Goal: Information Seeking & Learning: Learn about a topic

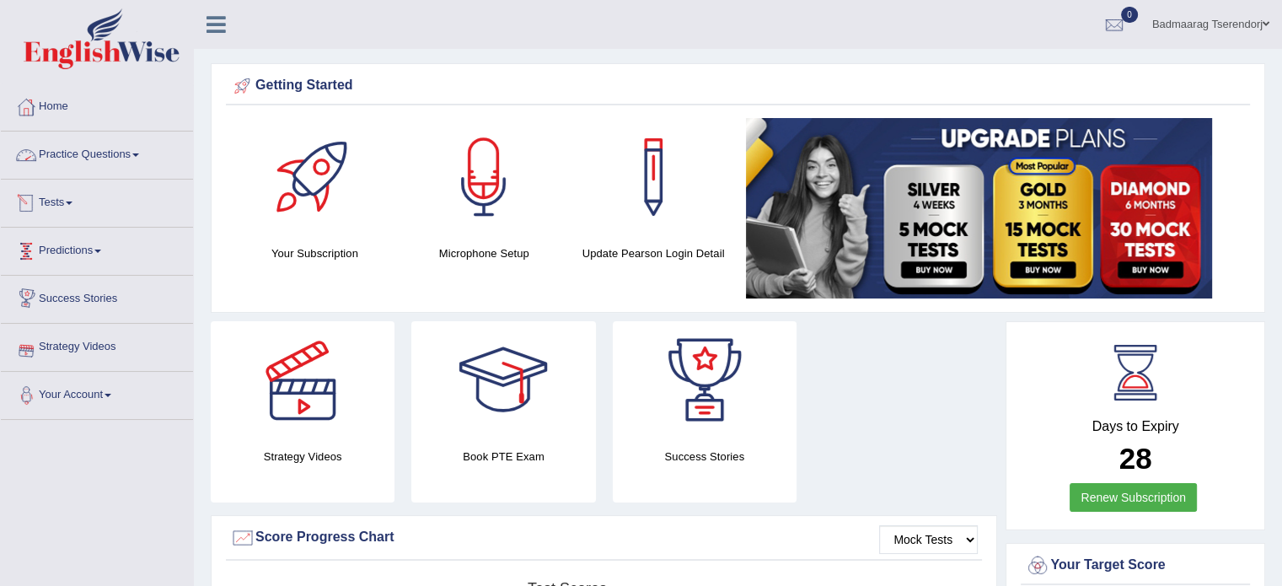
click at [136, 165] on link "Practice Questions" at bounding box center [97, 153] width 192 height 42
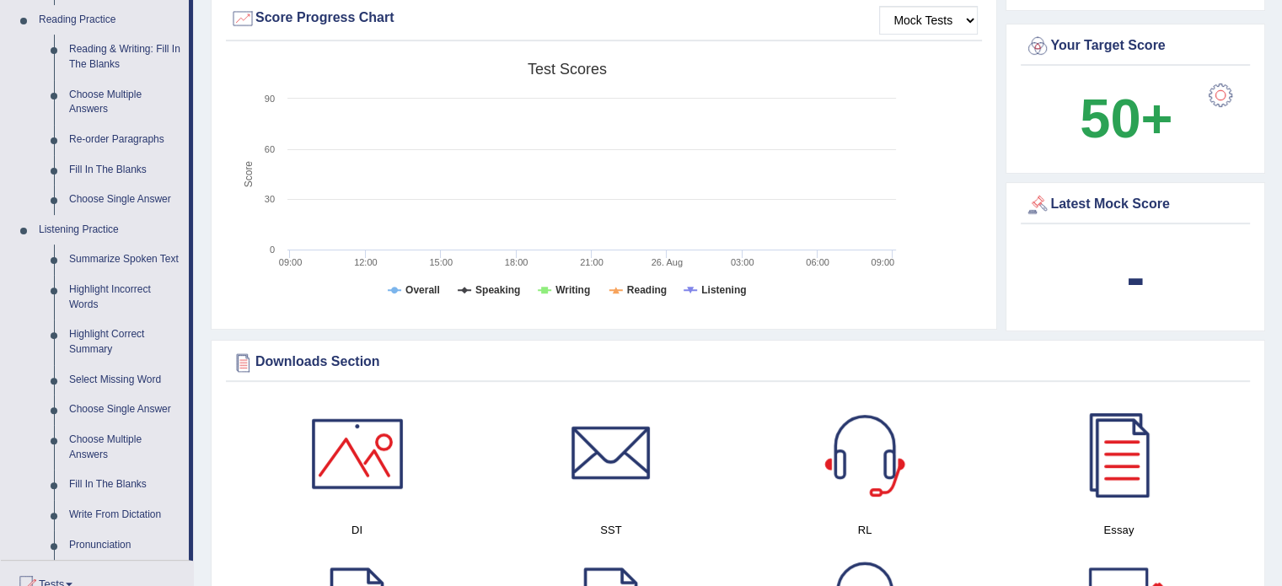
scroll to position [590, 0]
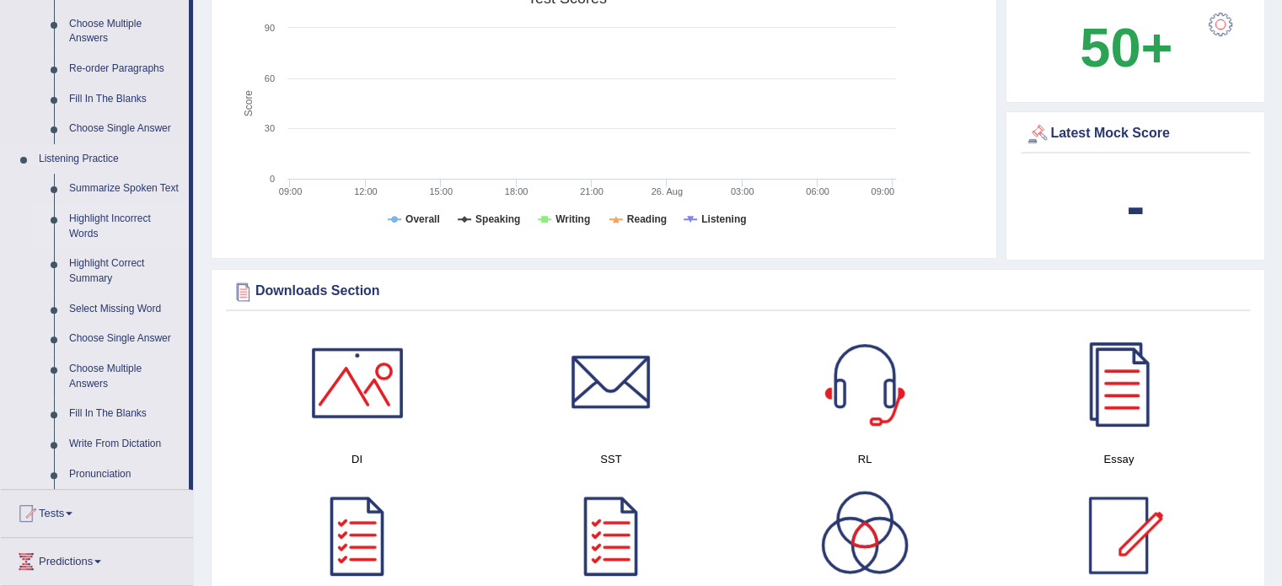
click at [132, 213] on link "Highlight Incorrect Words" at bounding box center [125, 226] width 127 height 45
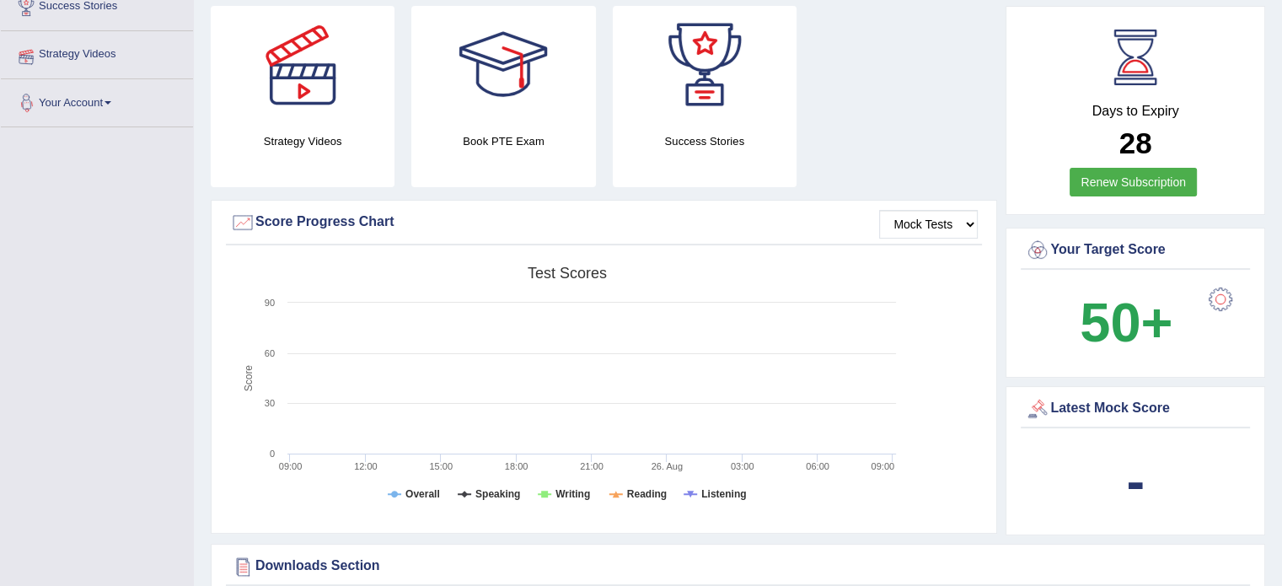
scroll to position [189, 0]
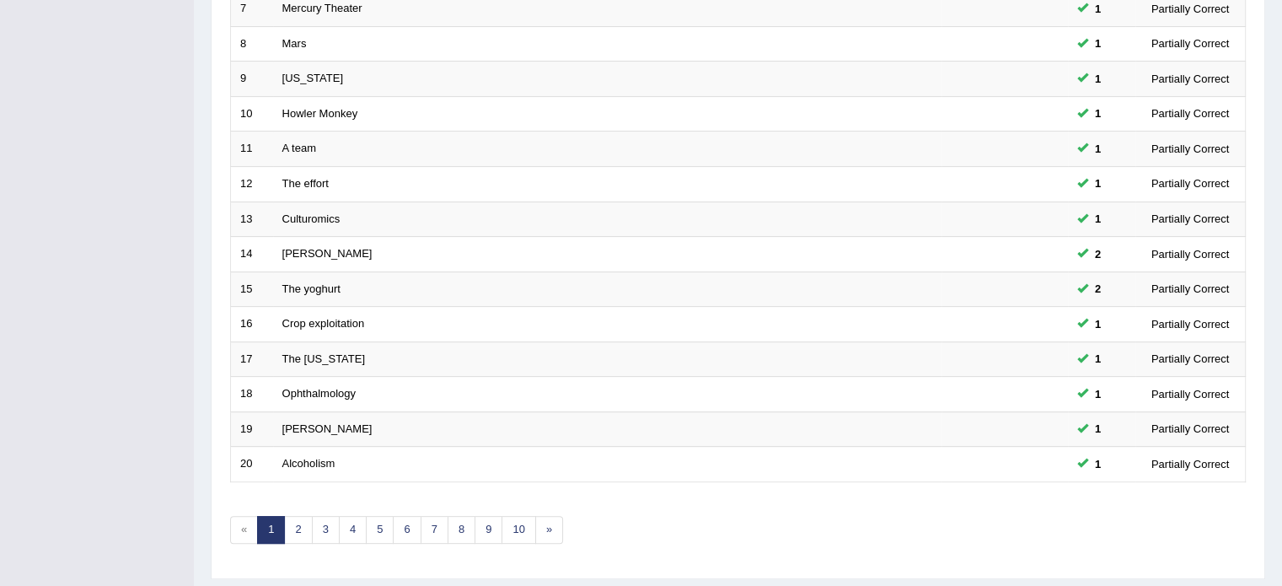
scroll to position [525, 0]
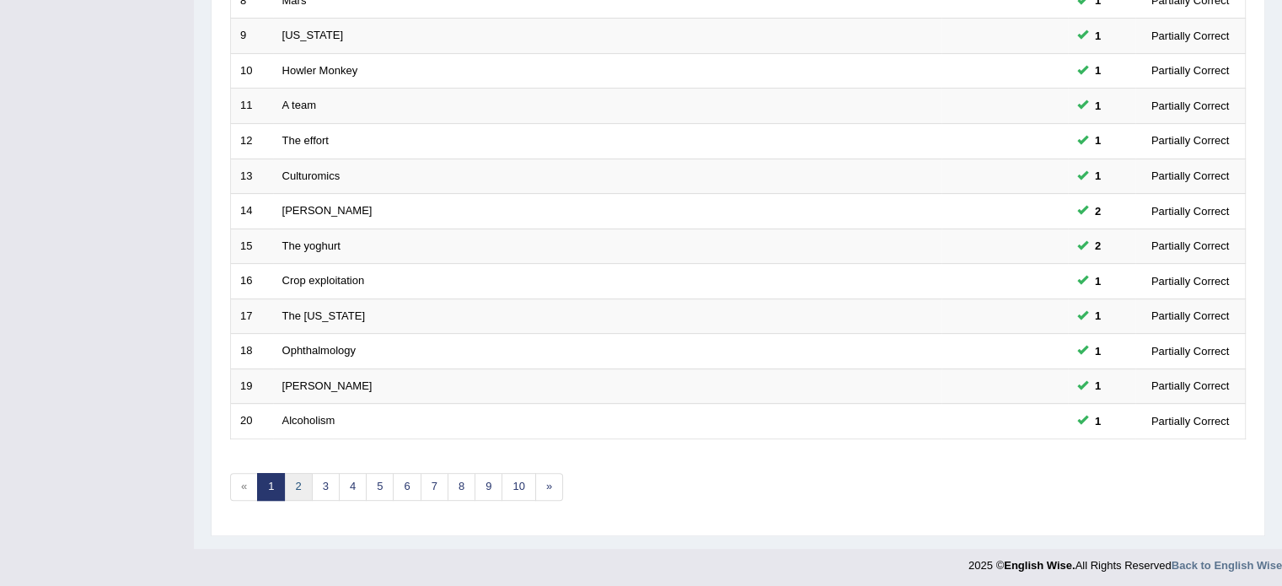
click at [300, 478] on link "2" at bounding box center [298, 487] width 28 height 28
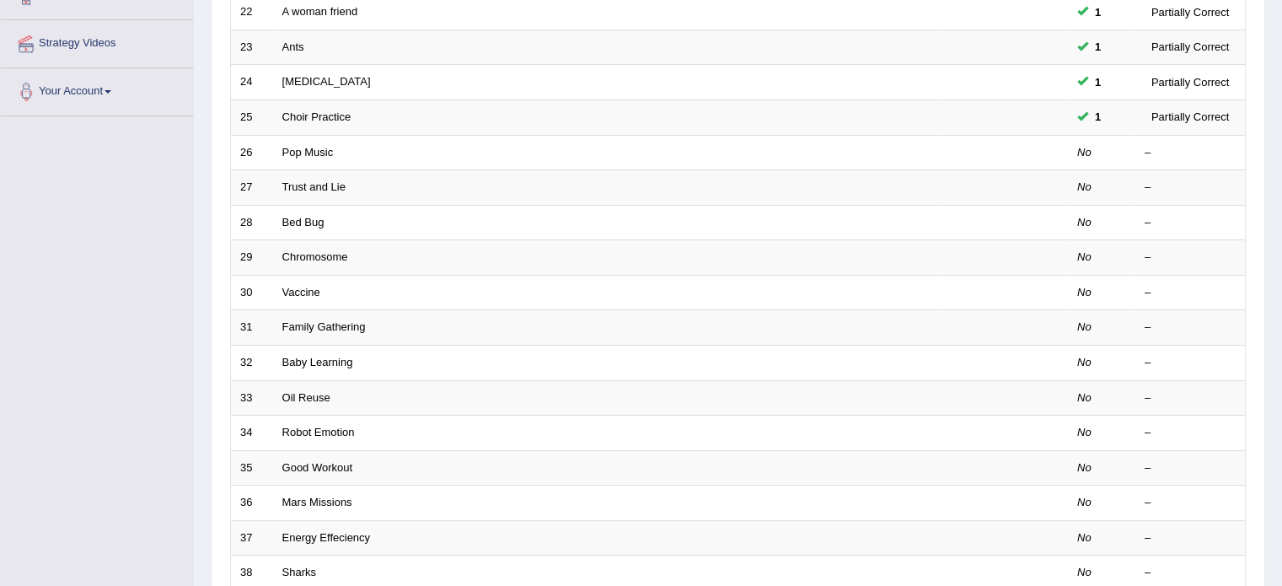
scroll to position [337, 0]
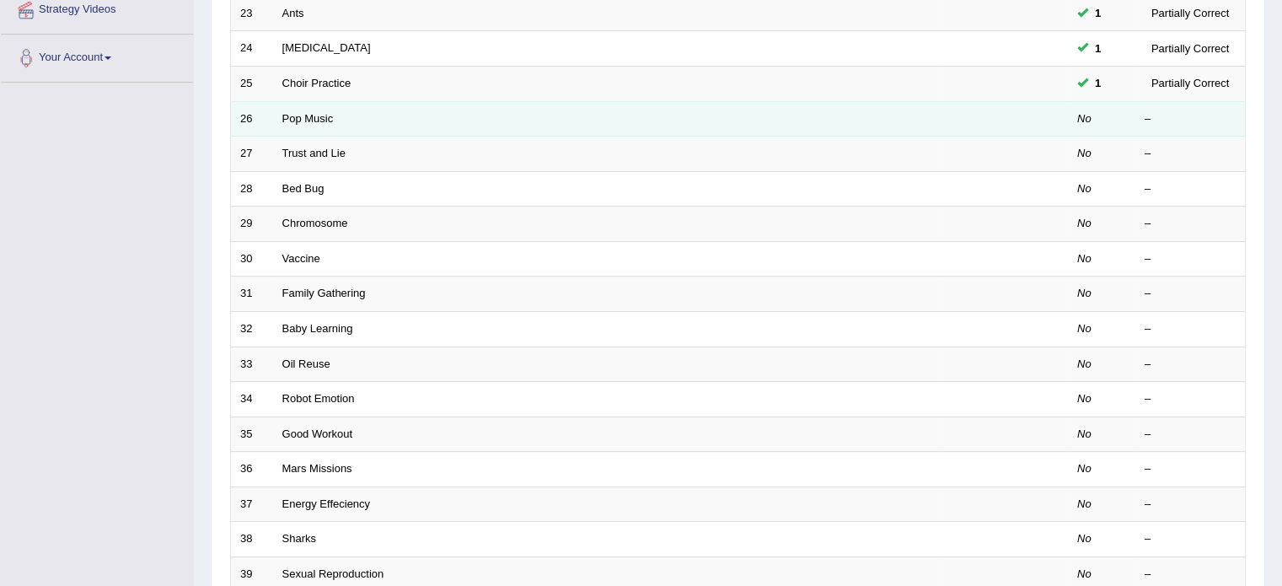
click at [307, 122] on td "Pop Music" at bounding box center [607, 118] width 669 height 35
click at [316, 121] on link "Pop Music" at bounding box center [307, 118] width 51 height 13
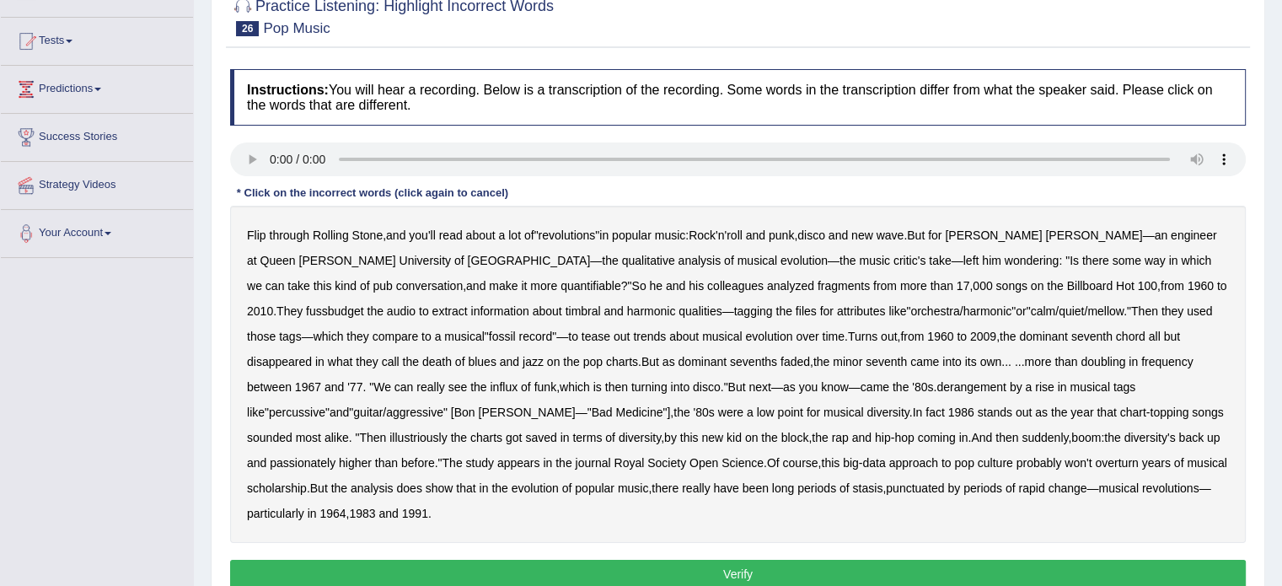
scroll to position [169, 0]
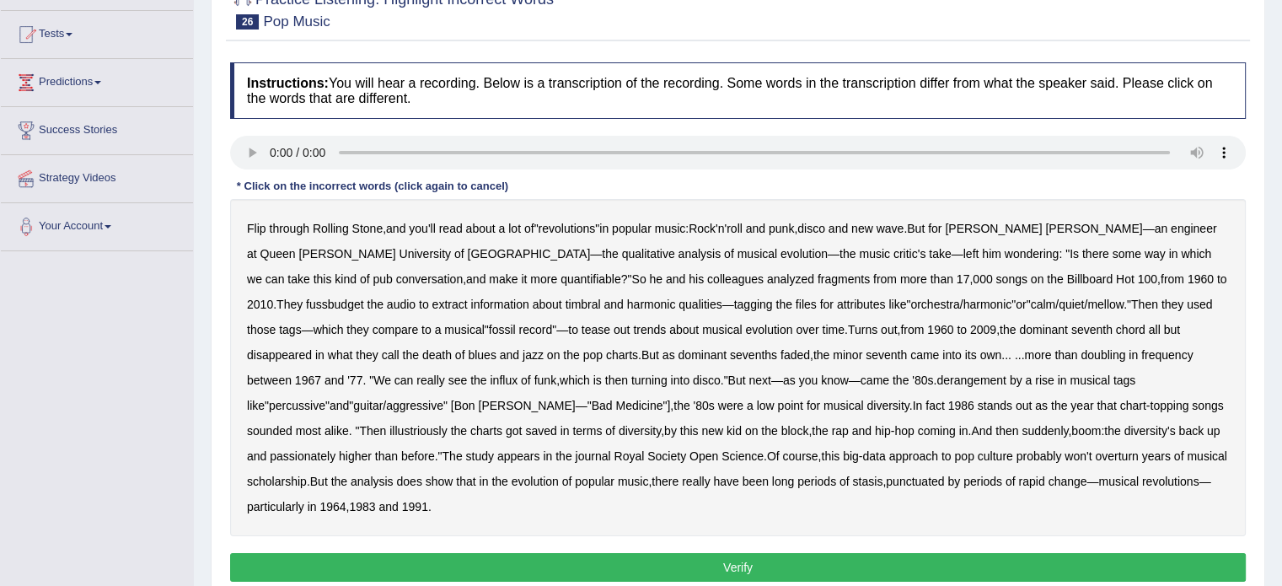
click at [364, 298] on b "fussbudget" at bounding box center [335, 304] width 58 height 13
click at [447, 424] on b "illustriously" at bounding box center [417, 430] width 57 height 13
click at [994, 553] on button "Verify" at bounding box center [738, 567] width 1016 height 29
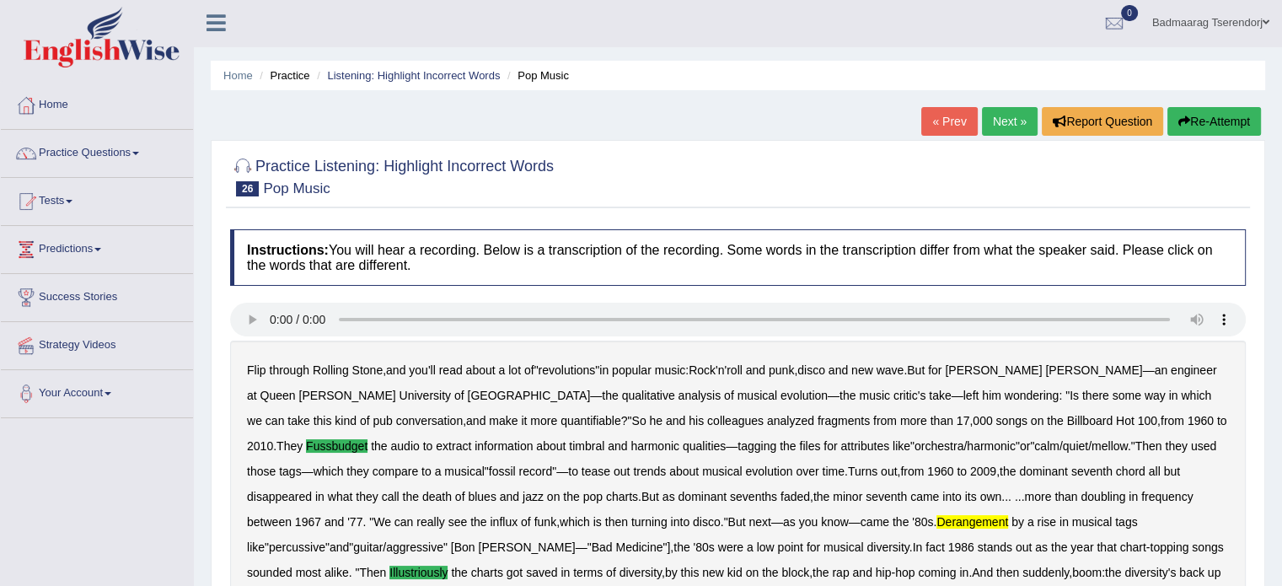
scroll to position [0, 0]
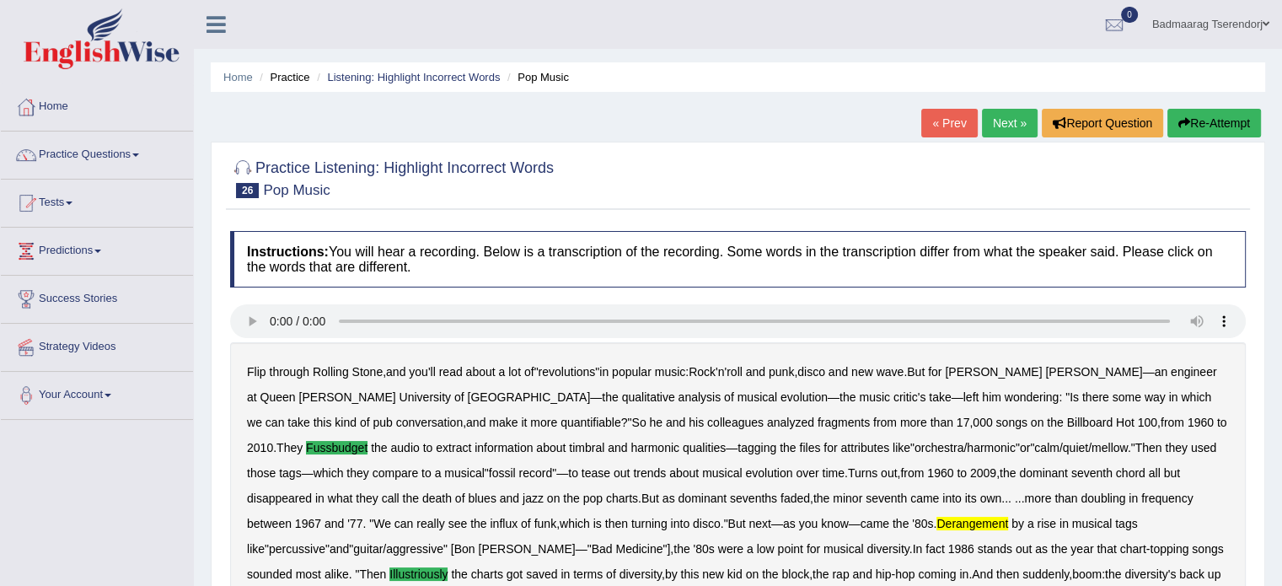
click at [1013, 121] on link "Next »" at bounding box center [1010, 123] width 56 height 29
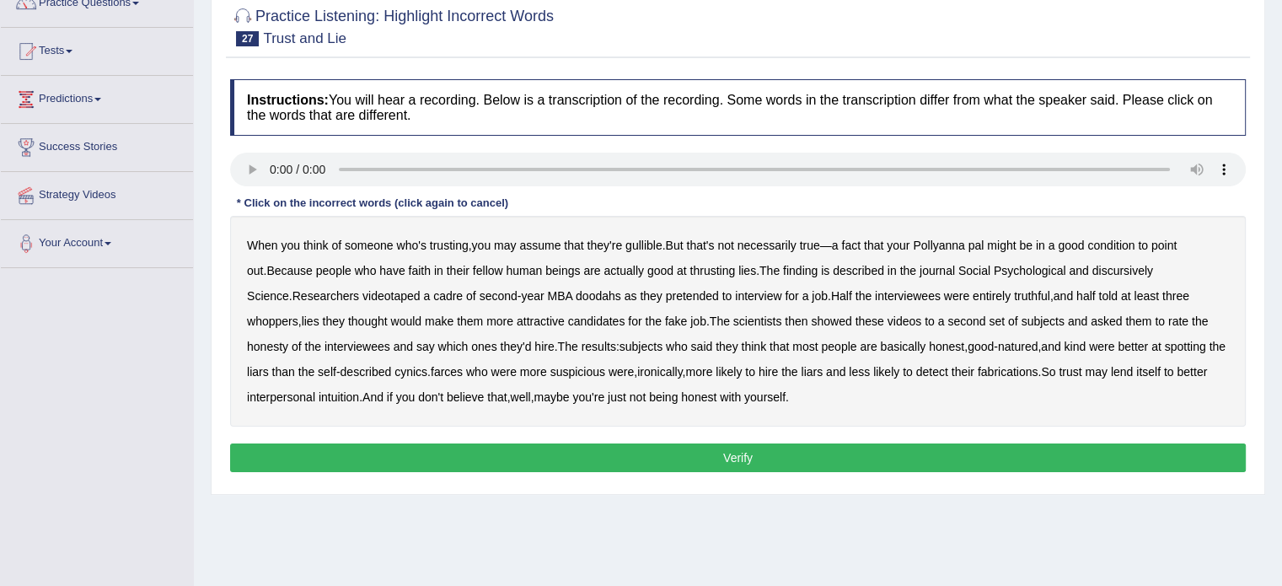
scroll to position [169, 0]
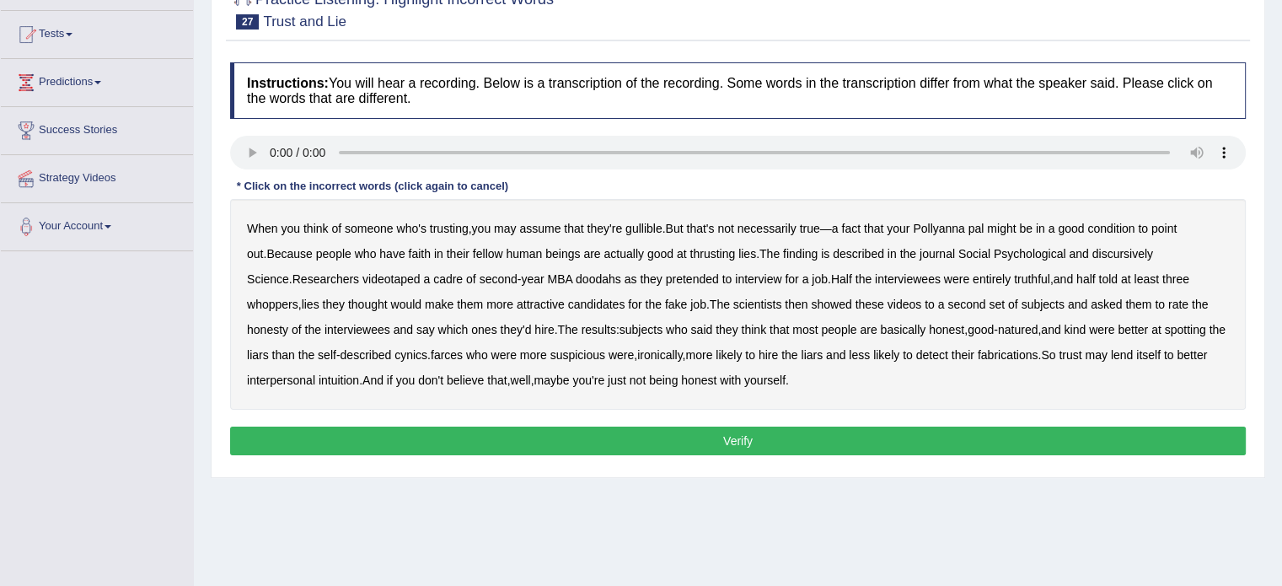
click at [1109, 228] on b "condition" at bounding box center [1111, 228] width 47 height 13
click at [1105, 249] on b "discursively" at bounding box center [1123, 253] width 61 height 13
click at [639, 441] on button "Verify" at bounding box center [738, 441] width 1016 height 29
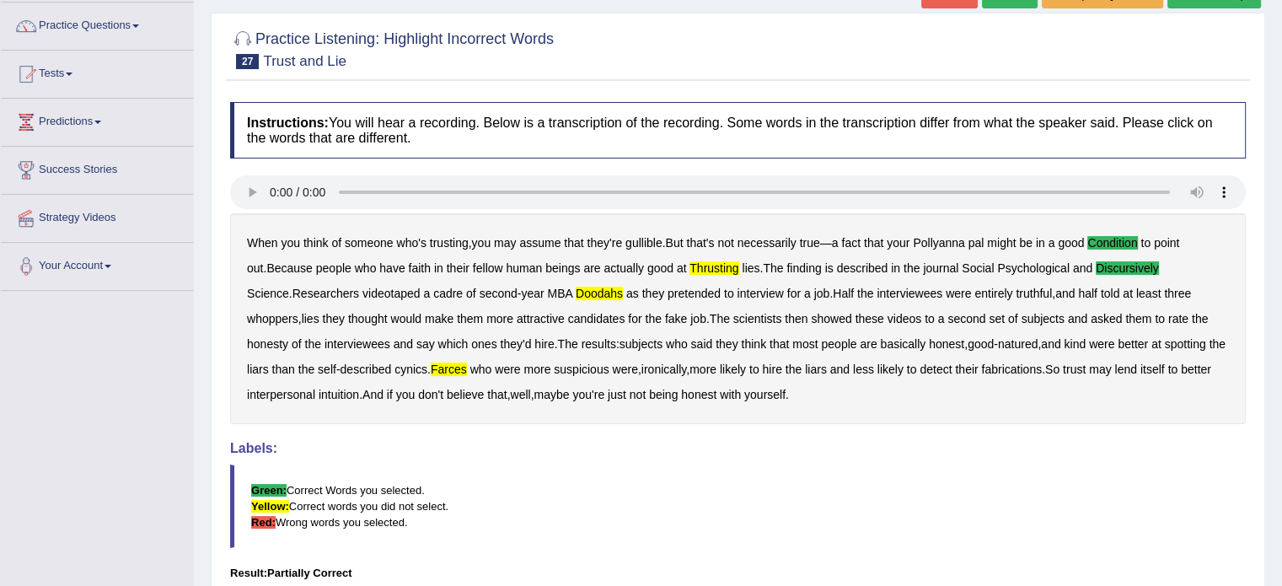
scroll to position [0, 0]
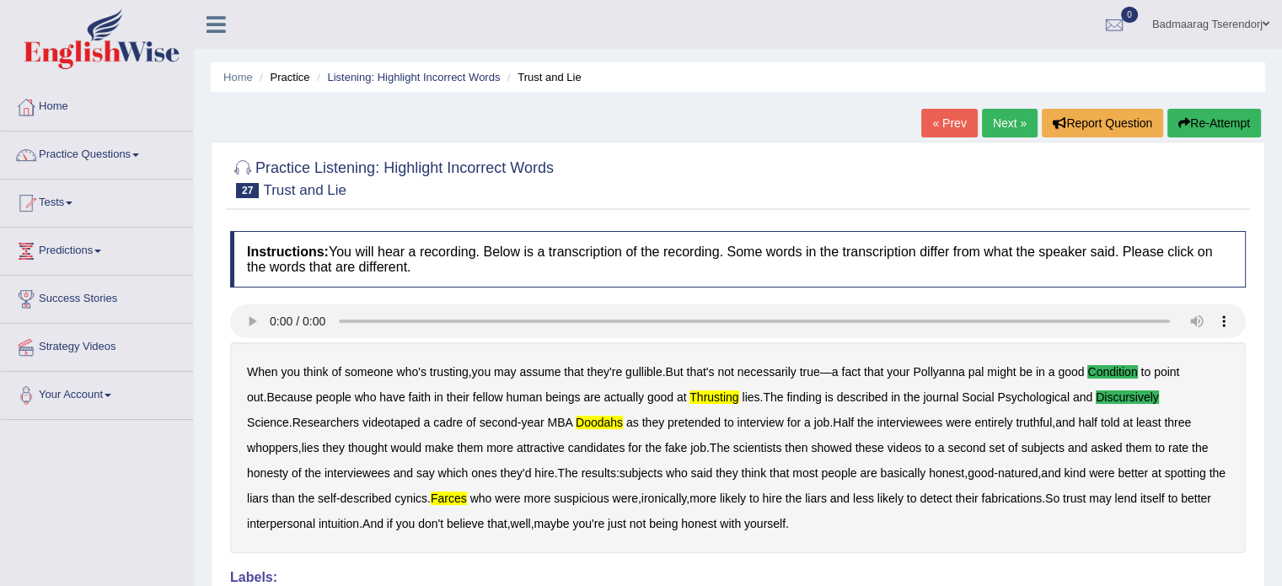
click at [997, 124] on link "Next »" at bounding box center [1010, 123] width 56 height 29
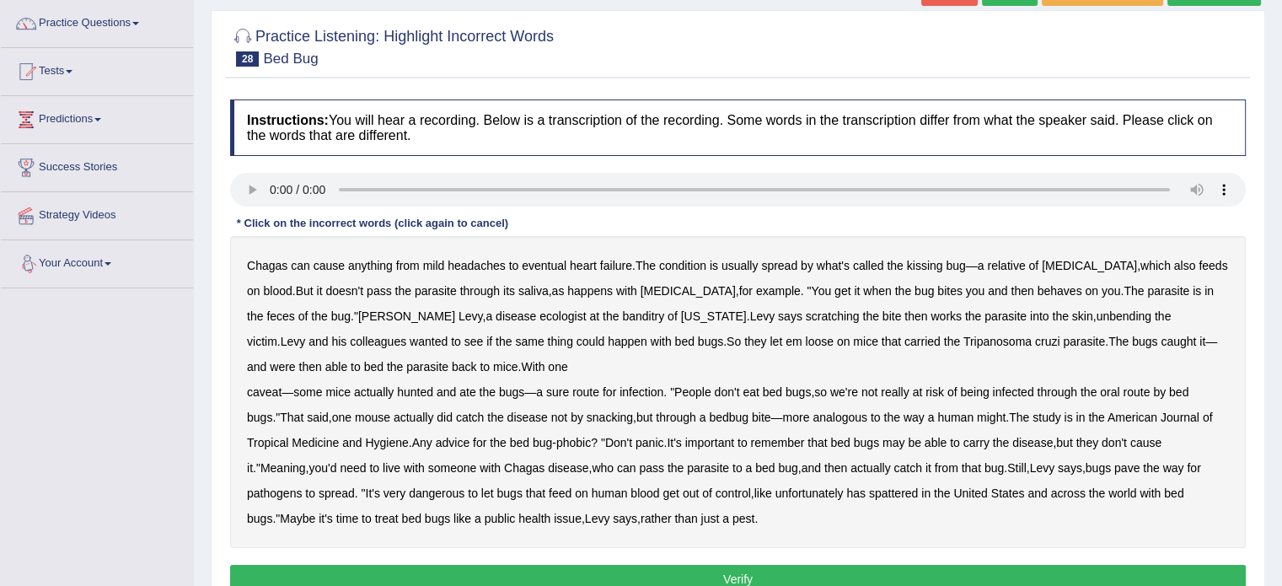
scroll to position [169, 0]
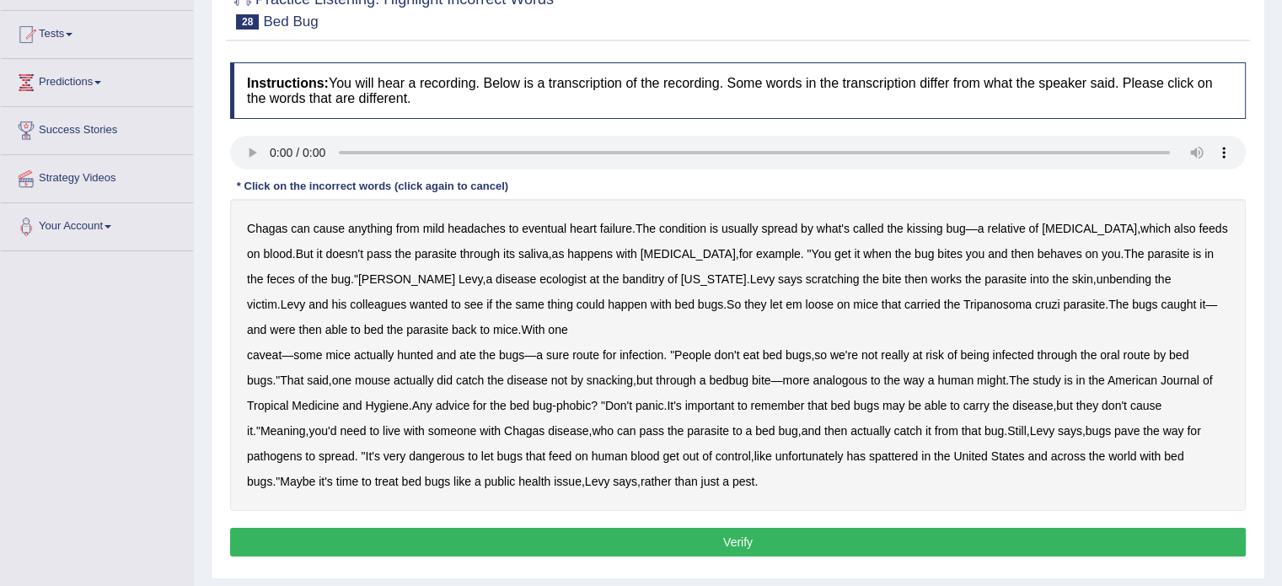
click at [622, 274] on b "banditry" at bounding box center [643, 278] width 42 height 13
click at [880, 452] on b "spattered" at bounding box center [893, 455] width 49 height 13
click at [857, 540] on button "Verify" at bounding box center [738, 542] width 1016 height 29
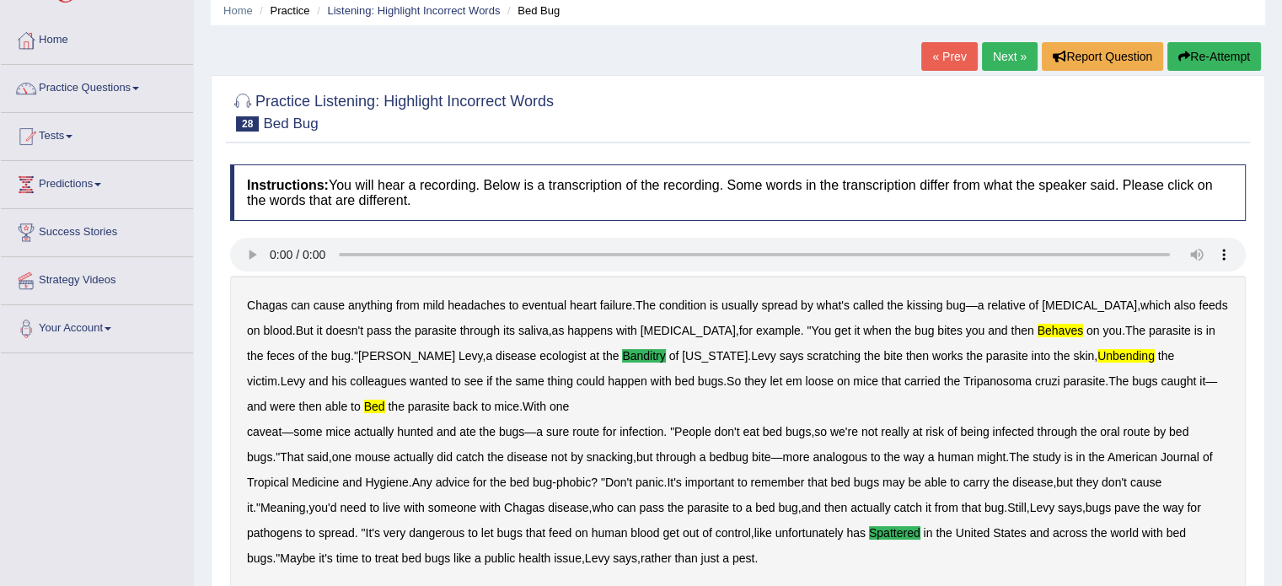
scroll to position [0, 0]
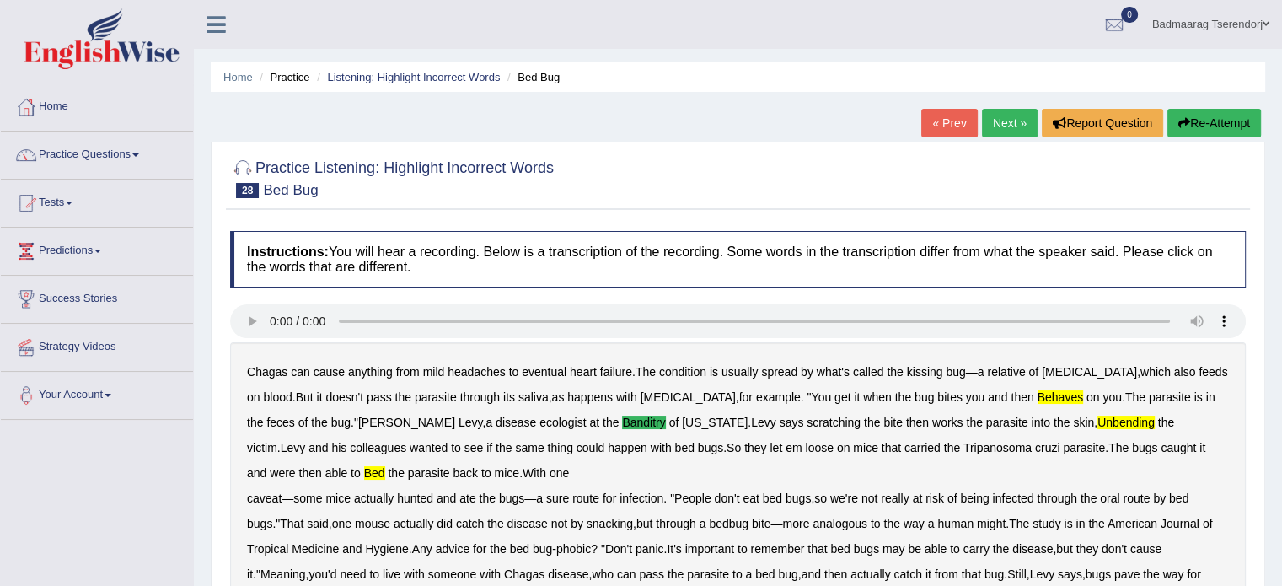
click at [1002, 127] on link "Next »" at bounding box center [1010, 123] width 56 height 29
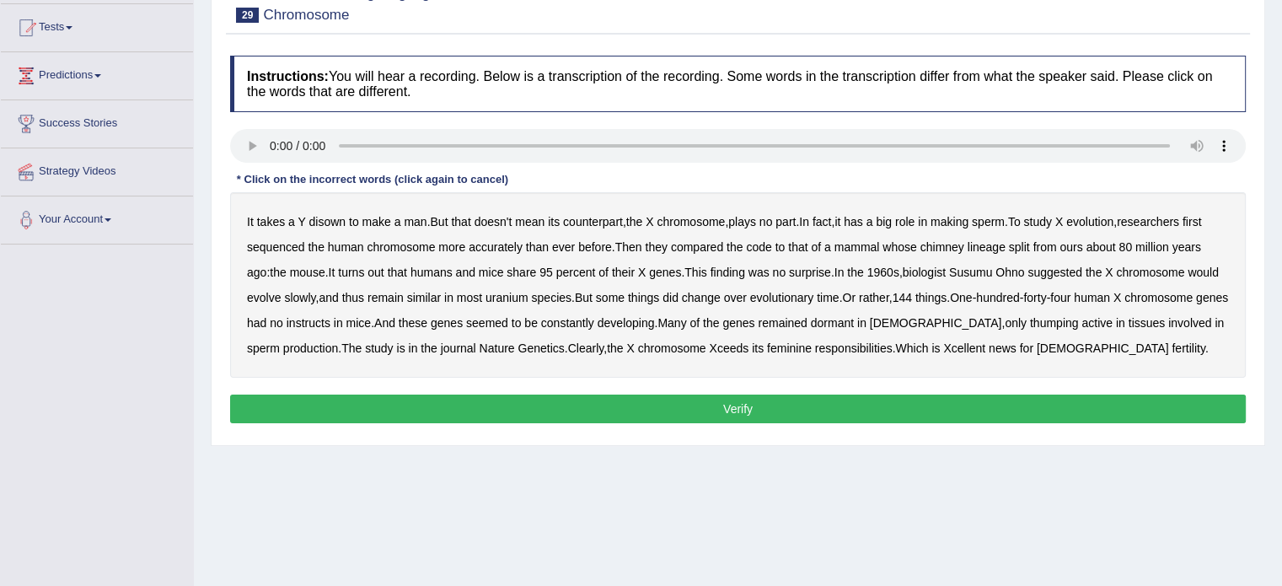
scroll to position [169, 0]
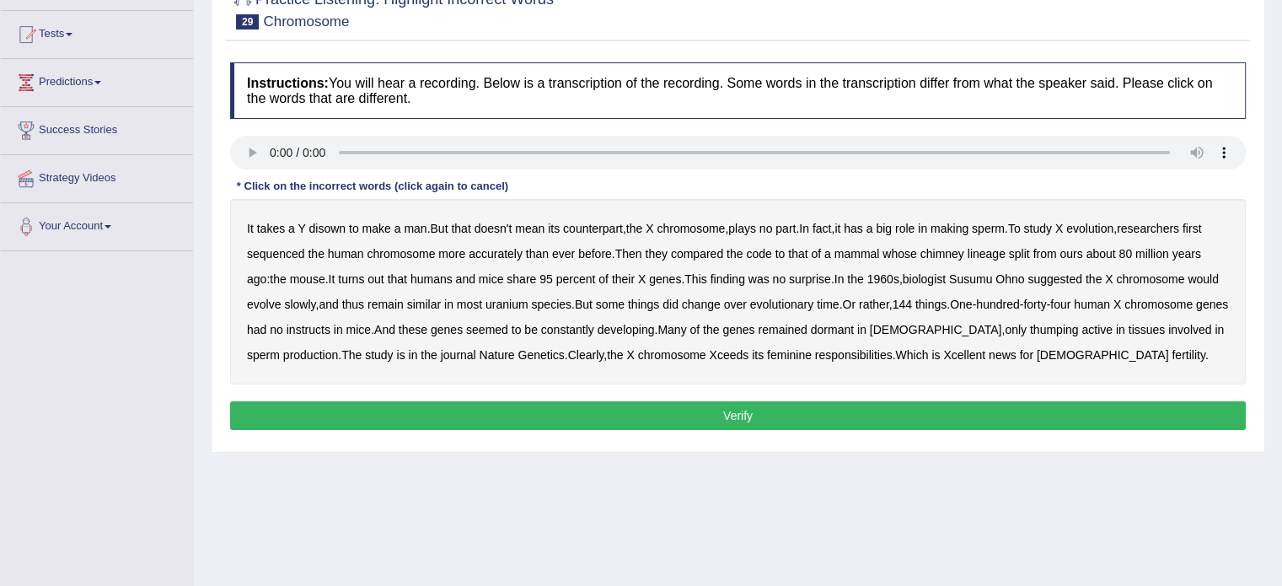
click at [529, 298] on b "uranium" at bounding box center [507, 304] width 43 height 13
click at [443, 411] on button "Verify" at bounding box center [738, 415] width 1016 height 29
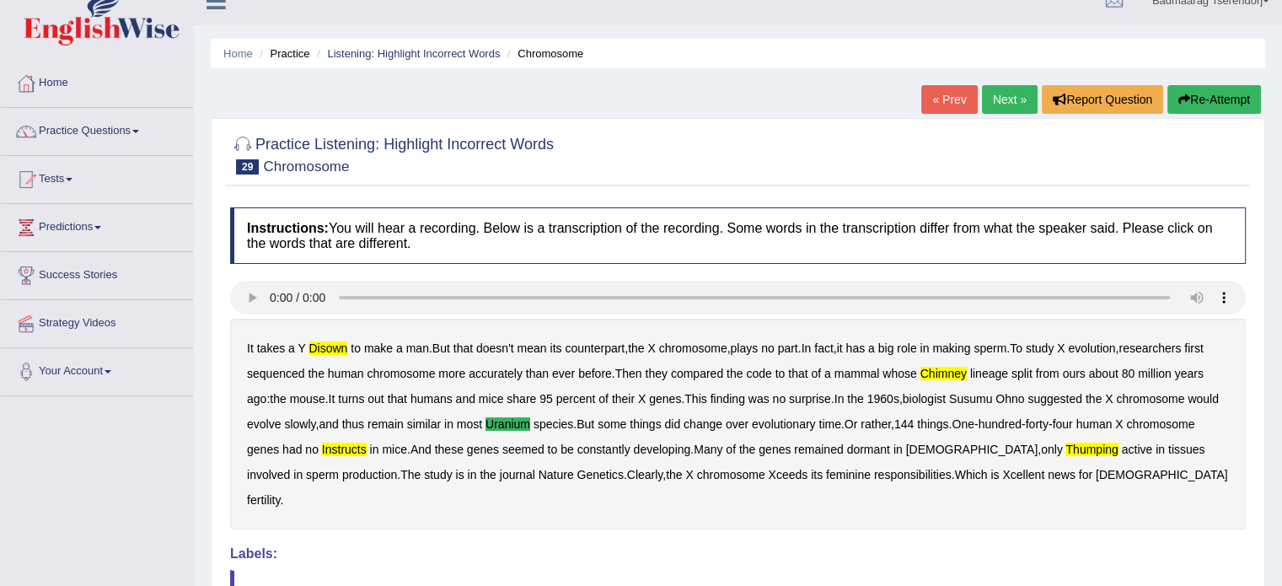
scroll to position [0, 0]
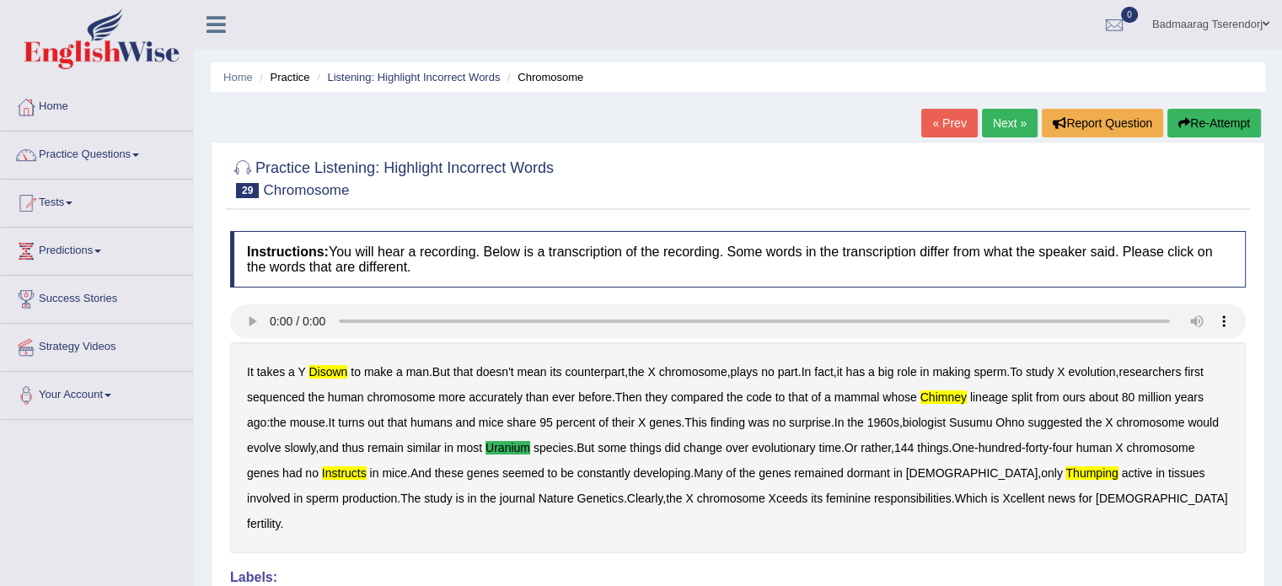
click at [1008, 126] on link "Next »" at bounding box center [1010, 123] width 56 height 29
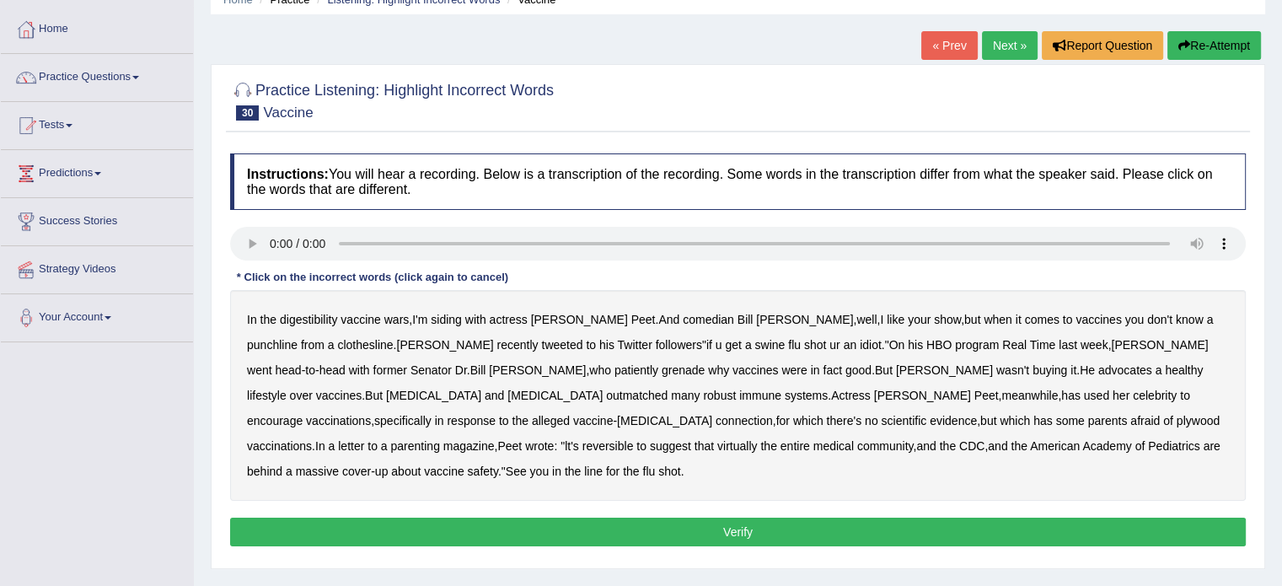
scroll to position [84, 0]
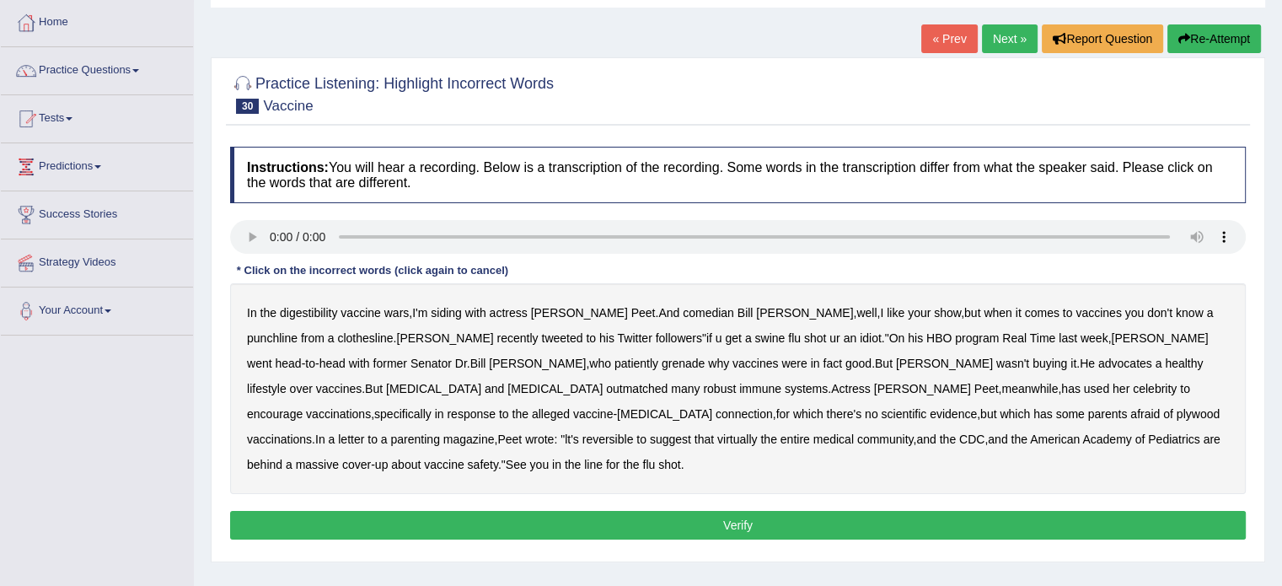
click at [662, 357] on b "grenade" at bounding box center [683, 363] width 43 height 13
click at [392, 511] on button "Verify" at bounding box center [738, 525] width 1016 height 29
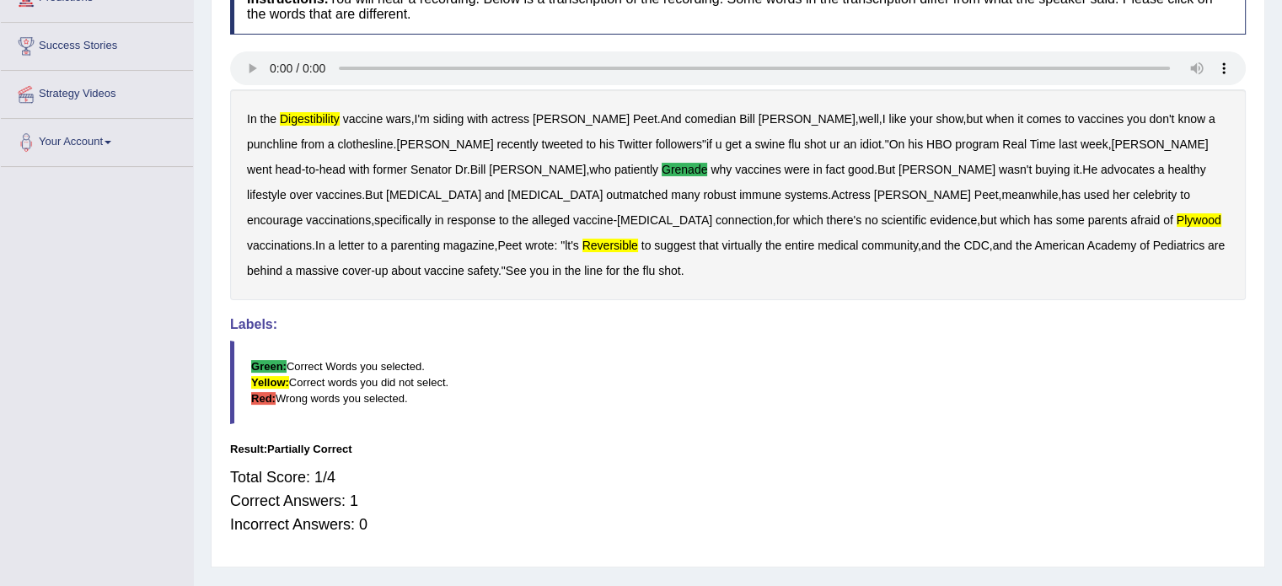
scroll to position [0, 0]
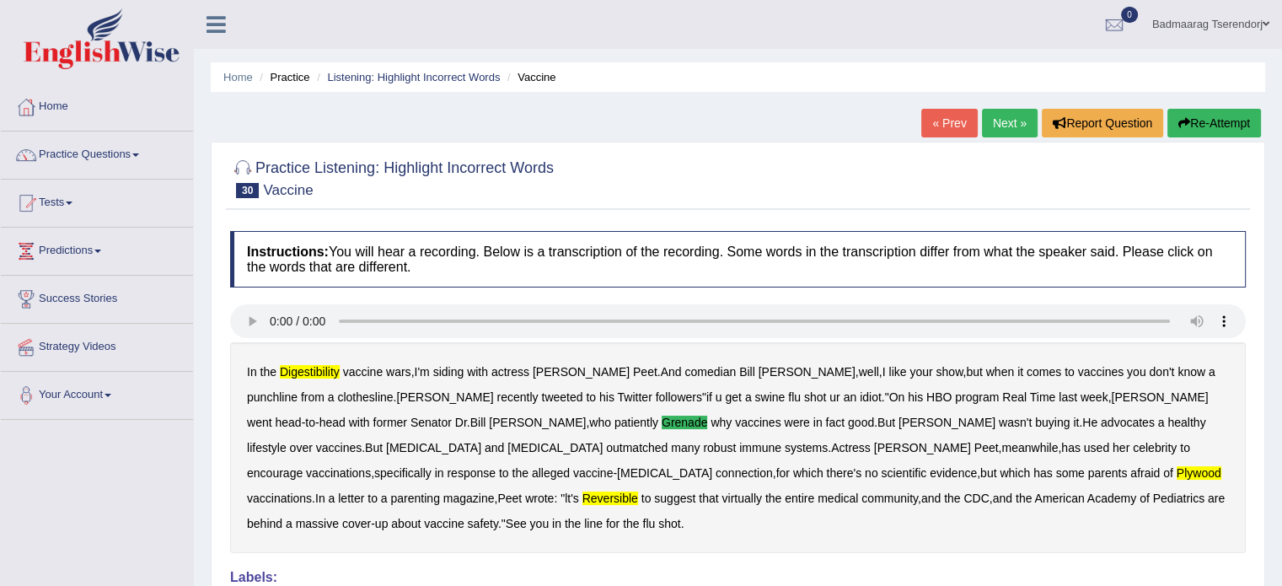
click at [947, 28] on ul "Badmaarag Tserendorj Toggle navigation Username: Badmaarag Access Type: Online …" at bounding box center [901, 24] width 762 height 48
click at [1006, 114] on link "Next »" at bounding box center [1010, 123] width 56 height 29
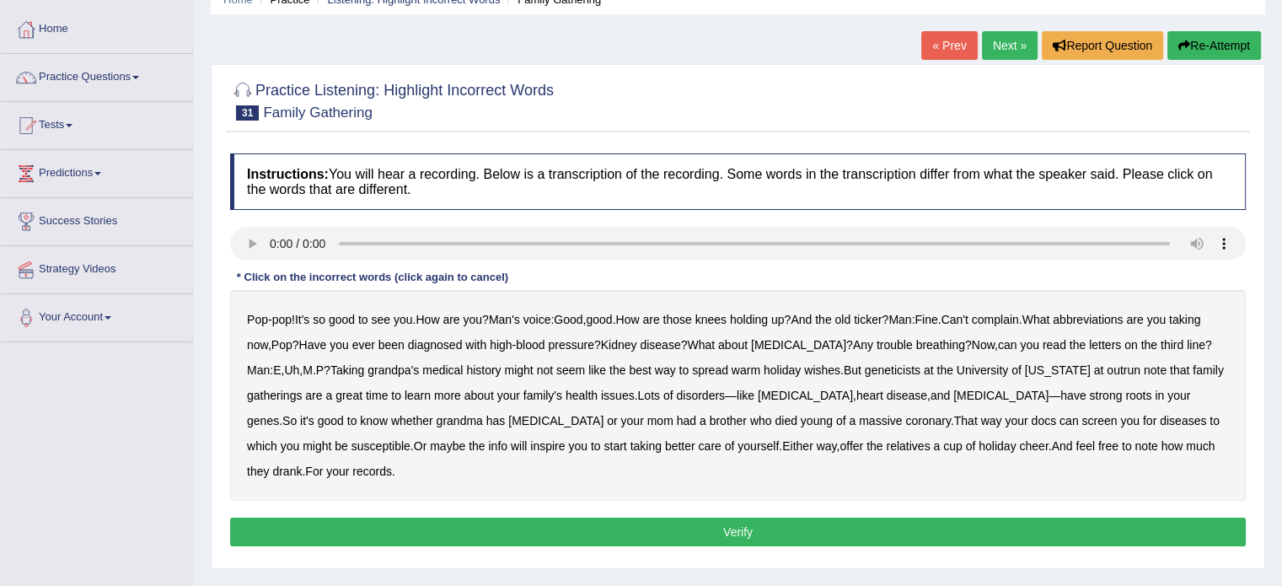
scroll to position [84, 0]
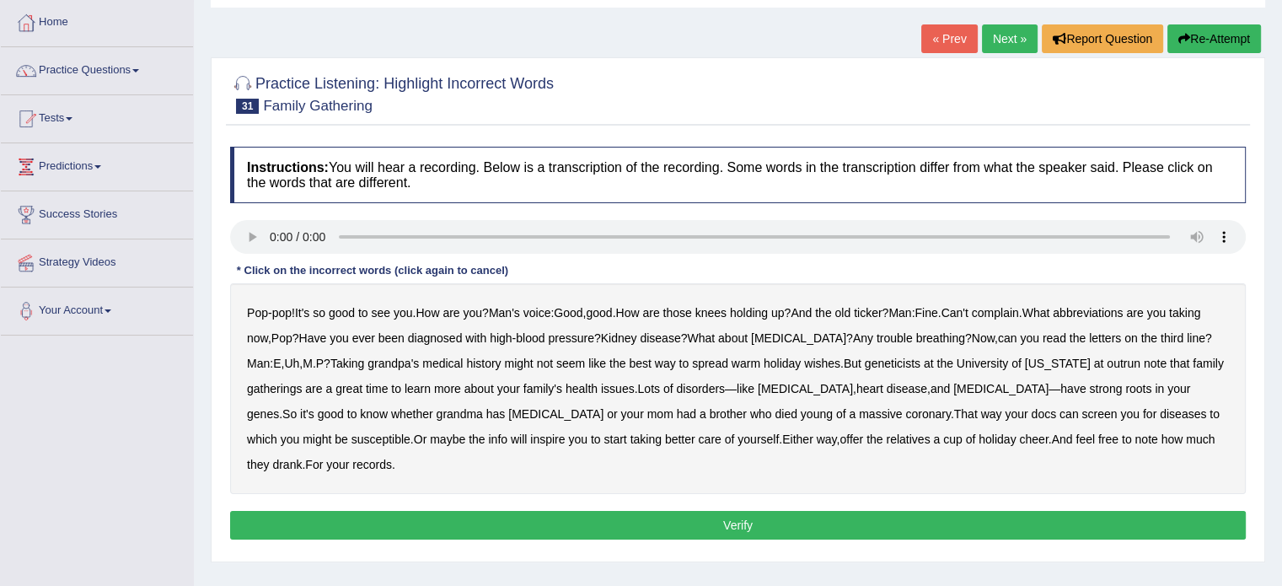
click at [352, 438] on b "susceptible" at bounding box center [381, 438] width 59 height 13
click at [332, 518] on button "Verify" at bounding box center [738, 525] width 1016 height 29
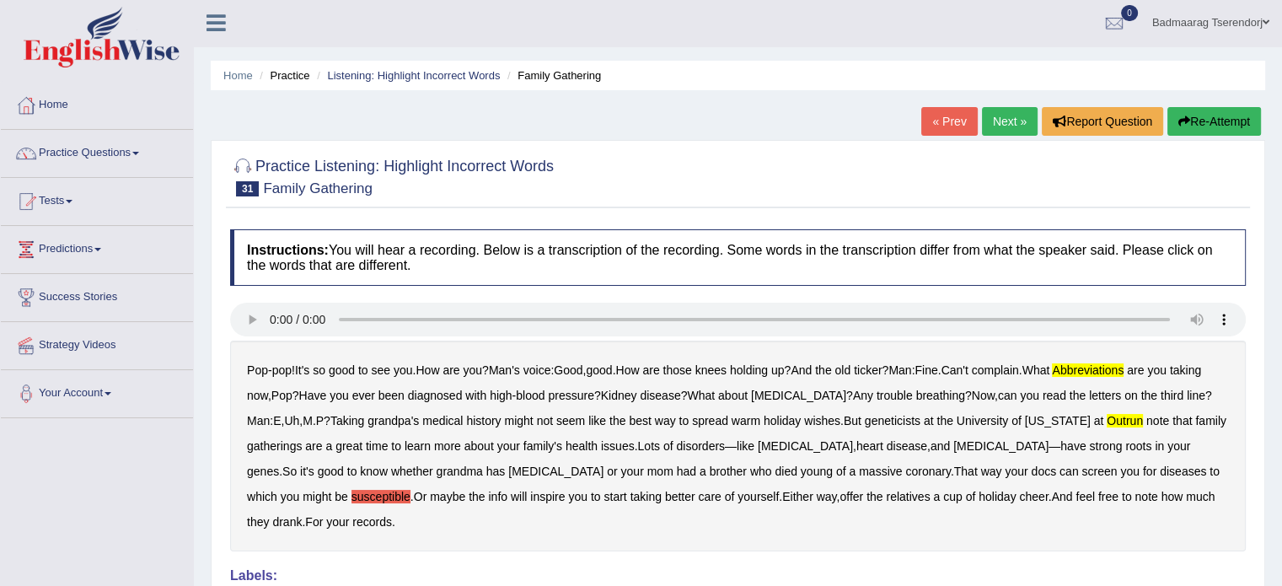
scroll to position [0, 0]
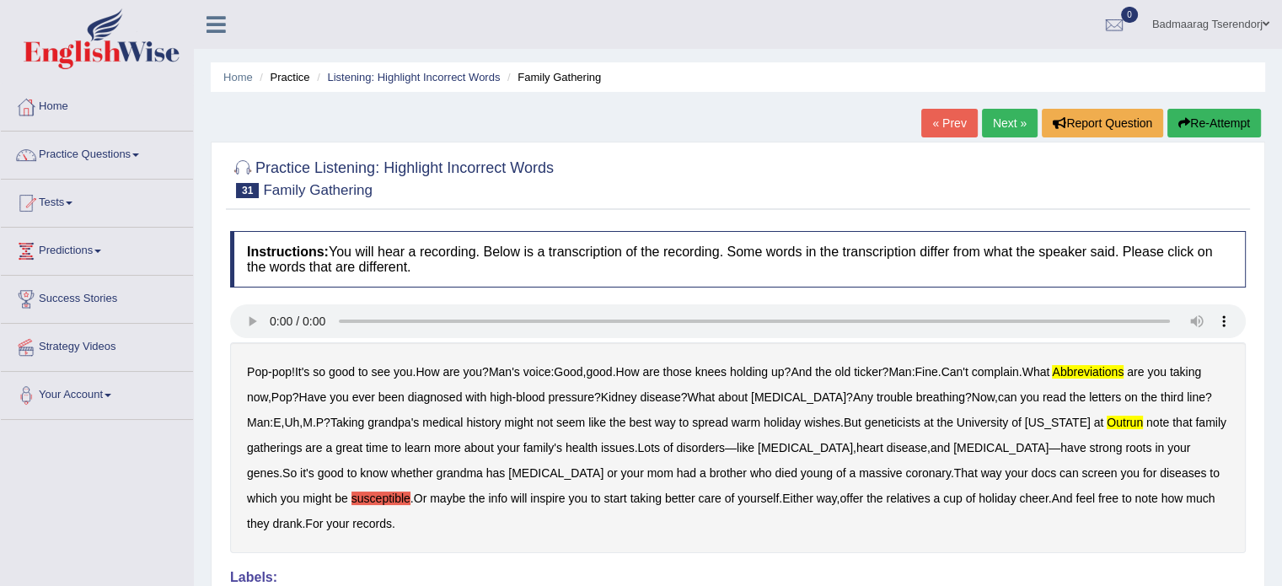
click at [1205, 115] on button "Re-Attempt" at bounding box center [1215, 123] width 94 height 29
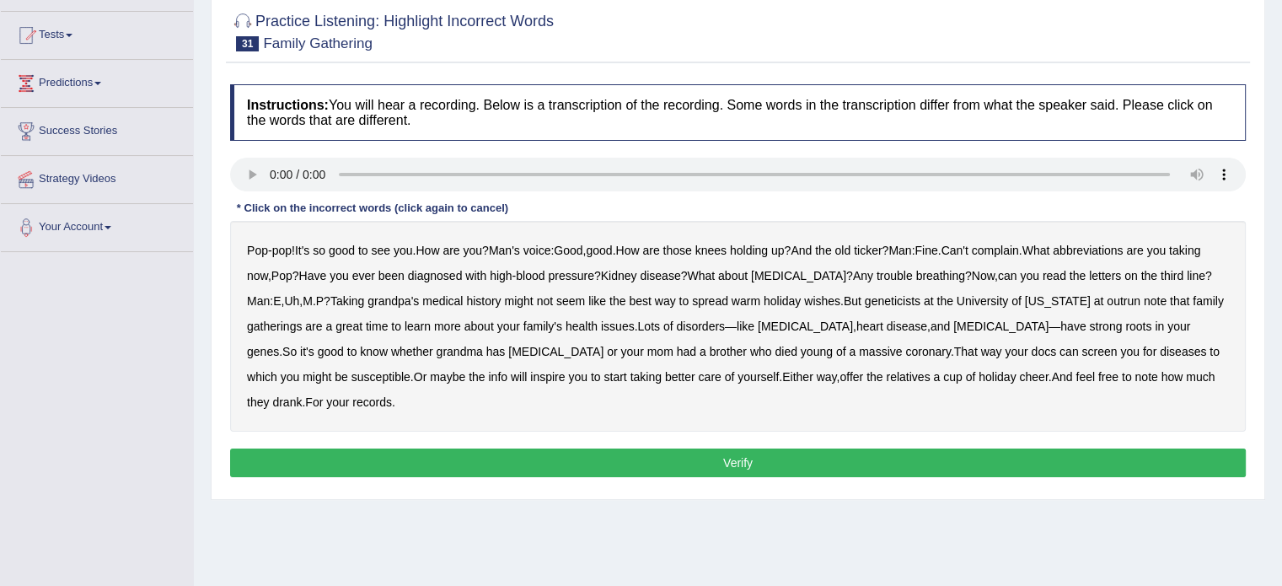
scroll to position [169, 0]
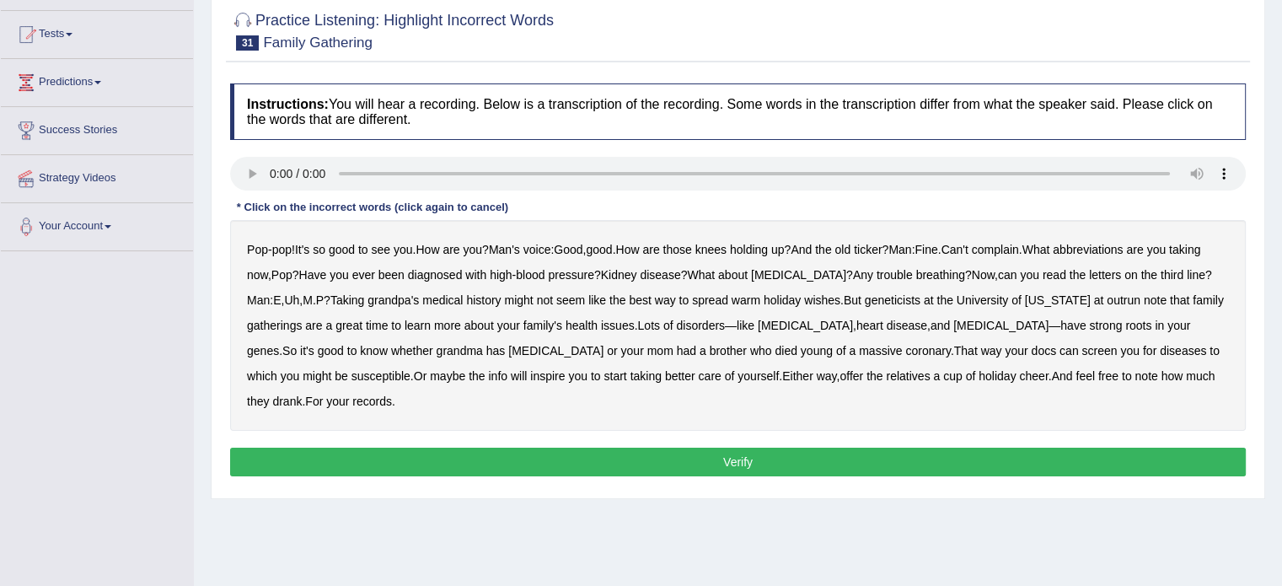
click at [1123, 244] on b "abbreviations" at bounding box center [1088, 249] width 70 height 13
click at [1109, 455] on button "Verify" at bounding box center [738, 462] width 1016 height 29
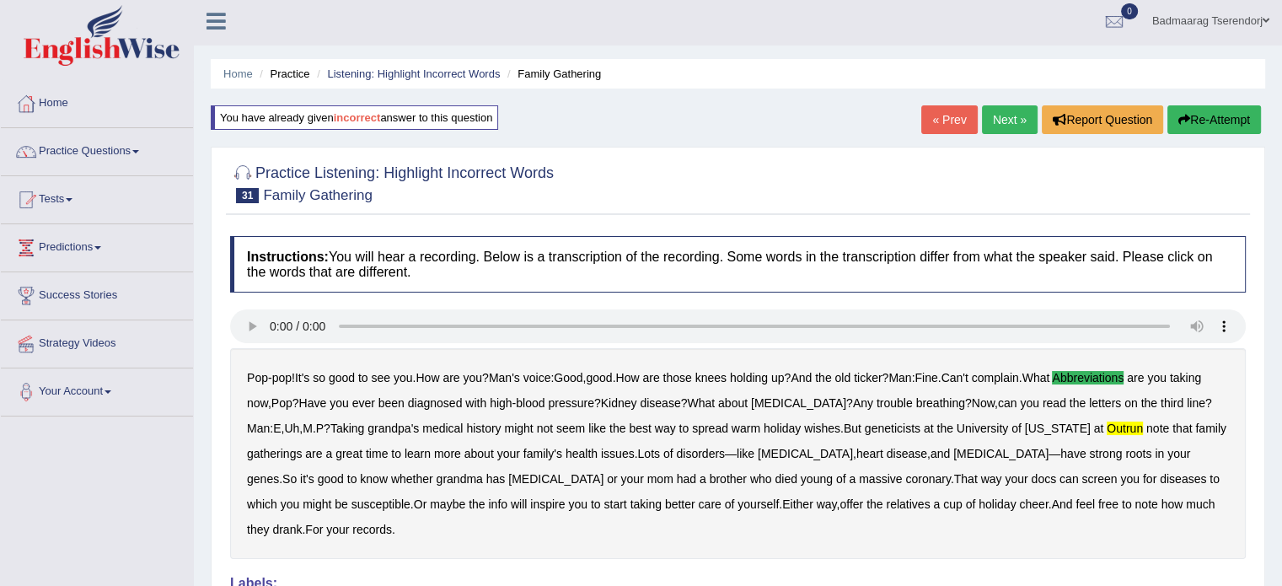
scroll to position [0, 0]
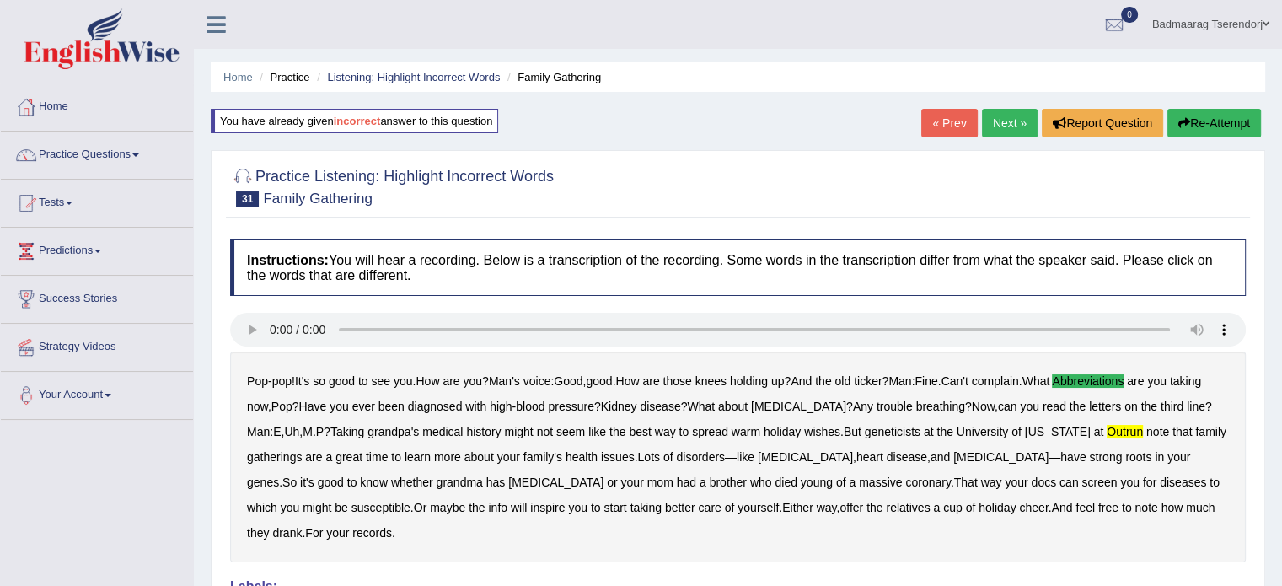
click at [1001, 125] on link "Next »" at bounding box center [1010, 123] width 56 height 29
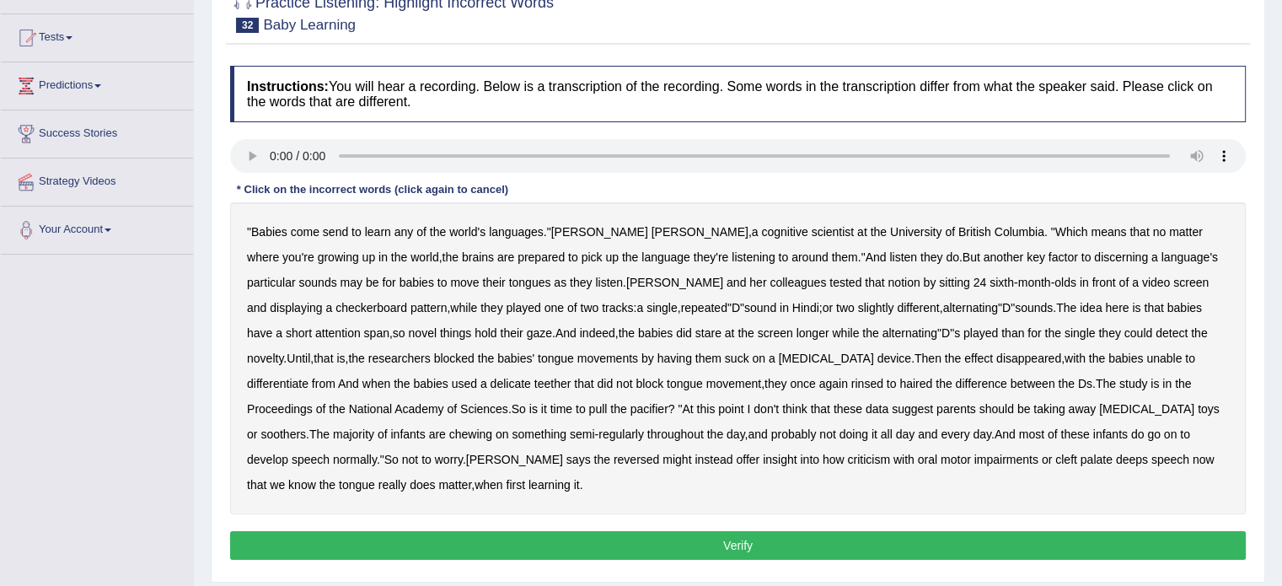
scroll to position [169, 0]
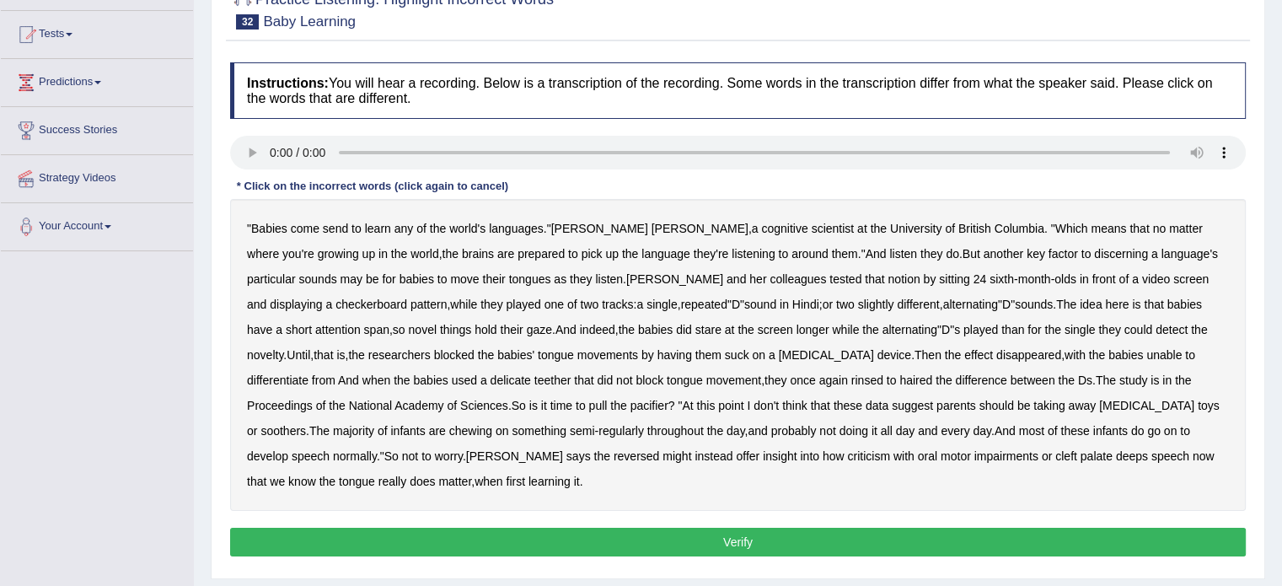
click at [386, 223] on b "learn" at bounding box center [378, 228] width 26 height 13
click at [283, 348] on b "novelty" at bounding box center [265, 354] width 36 height 13
click at [847, 455] on b "criticism" at bounding box center [868, 455] width 43 height 13
click at [379, 228] on b "learn" at bounding box center [378, 228] width 26 height 13
click at [336, 223] on b "send" at bounding box center [335, 228] width 25 height 13
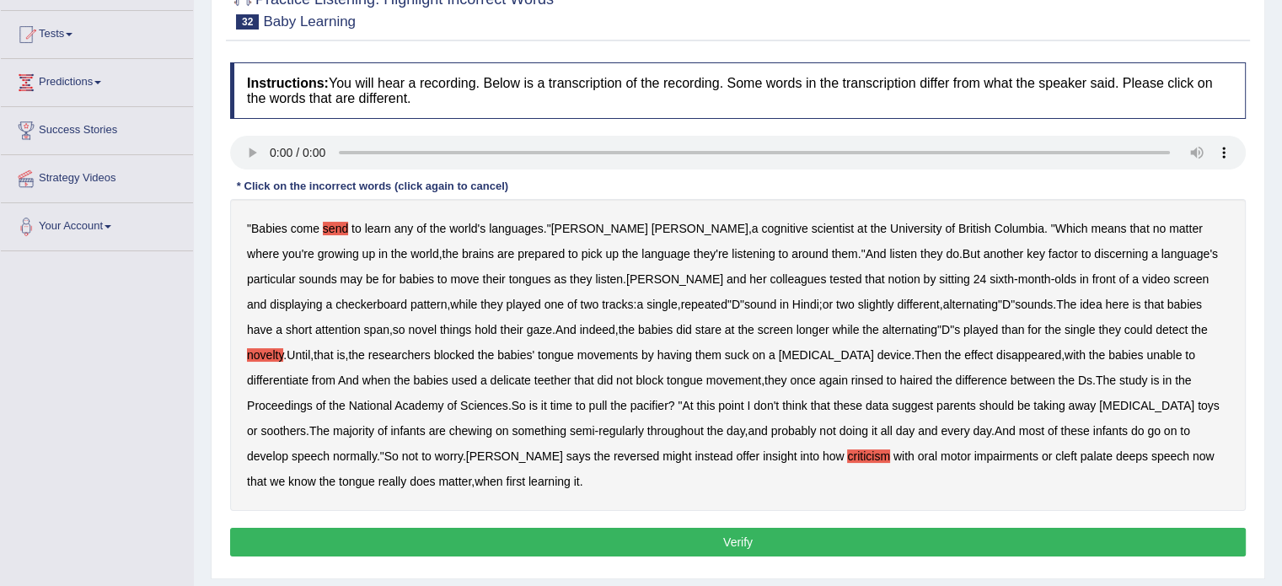
click at [283, 348] on b "novelty" at bounding box center [265, 354] width 36 height 13
click at [491, 373] on b "delicate" at bounding box center [511, 379] width 40 height 13
click at [614, 453] on b "reversed" at bounding box center [637, 455] width 46 height 13
click at [653, 541] on button "Verify" at bounding box center [738, 542] width 1016 height 29
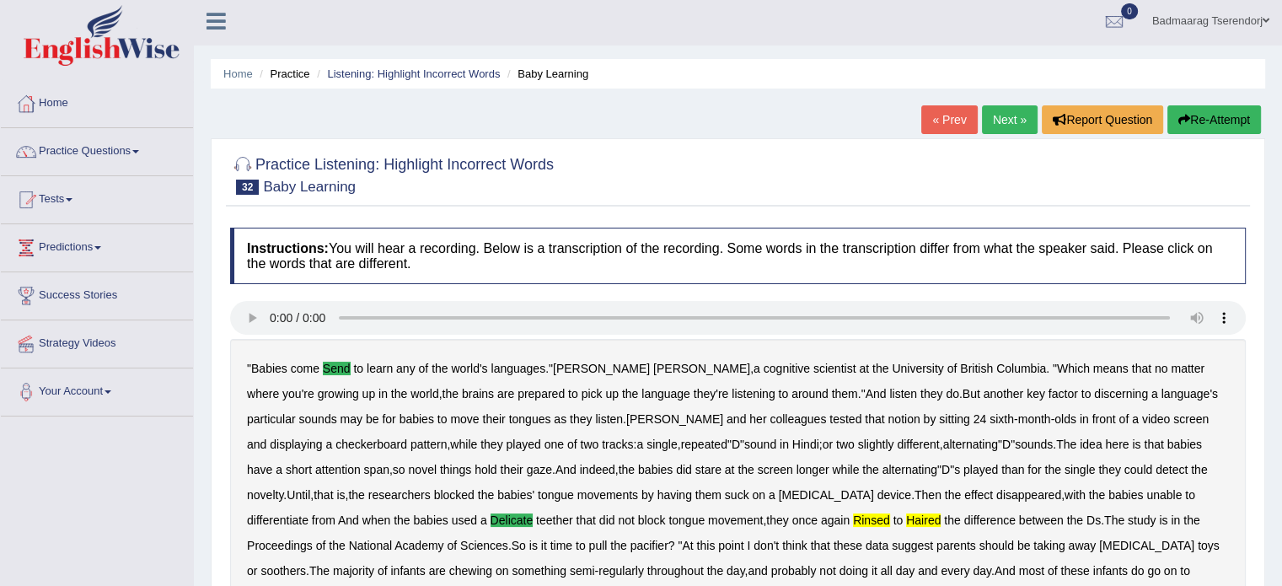
scroll to position [0, 0]
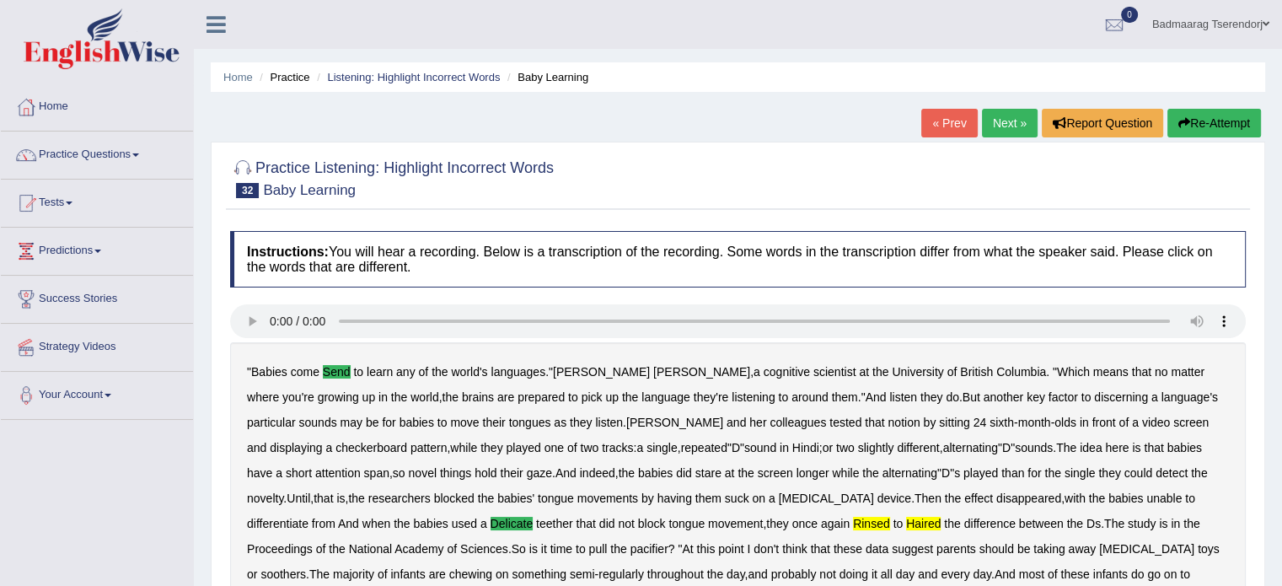
click at [1000, 131] on link "Next »" at bounding box center [1010, 123] width 56 height 29
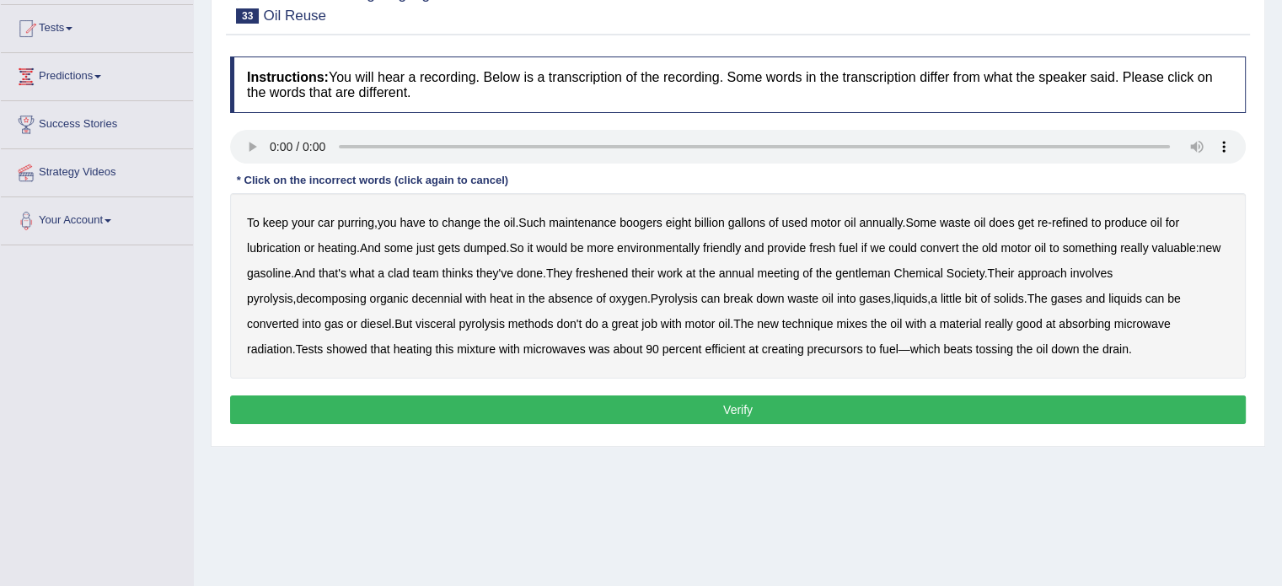
scroll to position [169, 0]
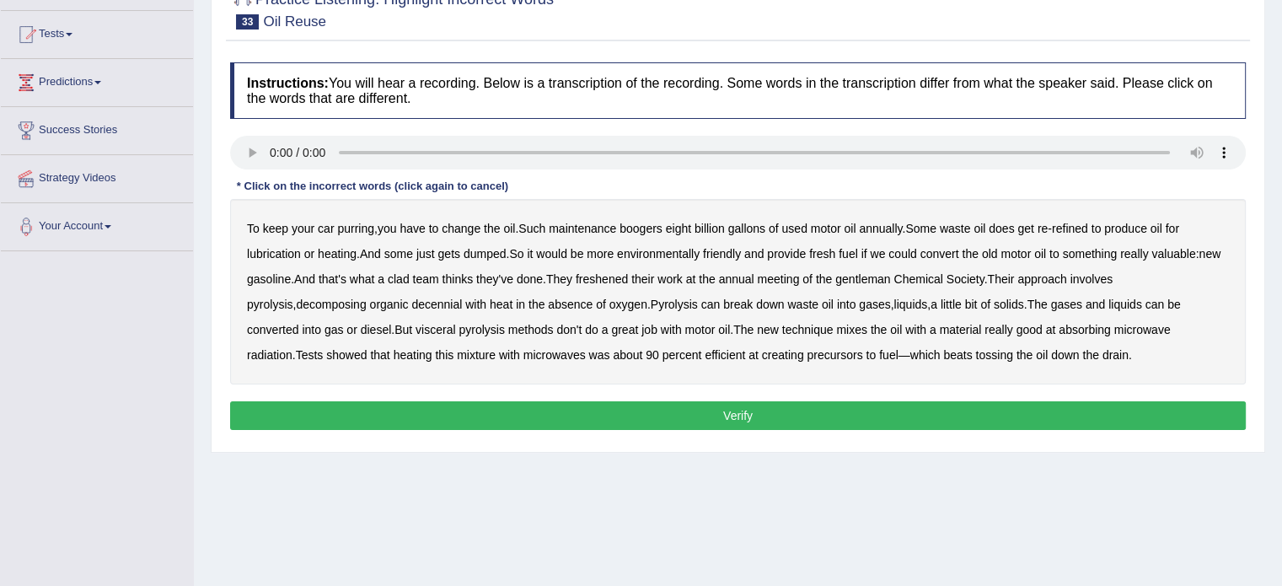
click at [628, 273] on b "freshened" at bounding box center [602, 278] width 52 height 13
click at [411, 299] on b "decennial" at bounding box center [436, 304] width 51 height 13
click at [592, 412] on button "Verify" at bounding box center [738, 415] width 1016 height 29
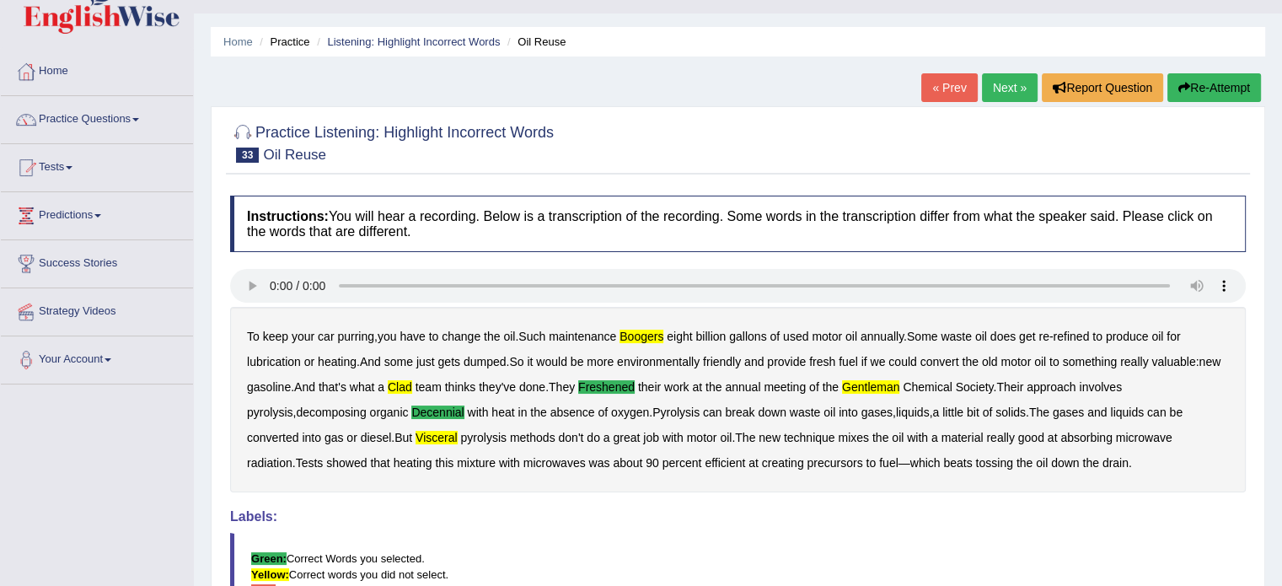
scroll to position [0, 0]
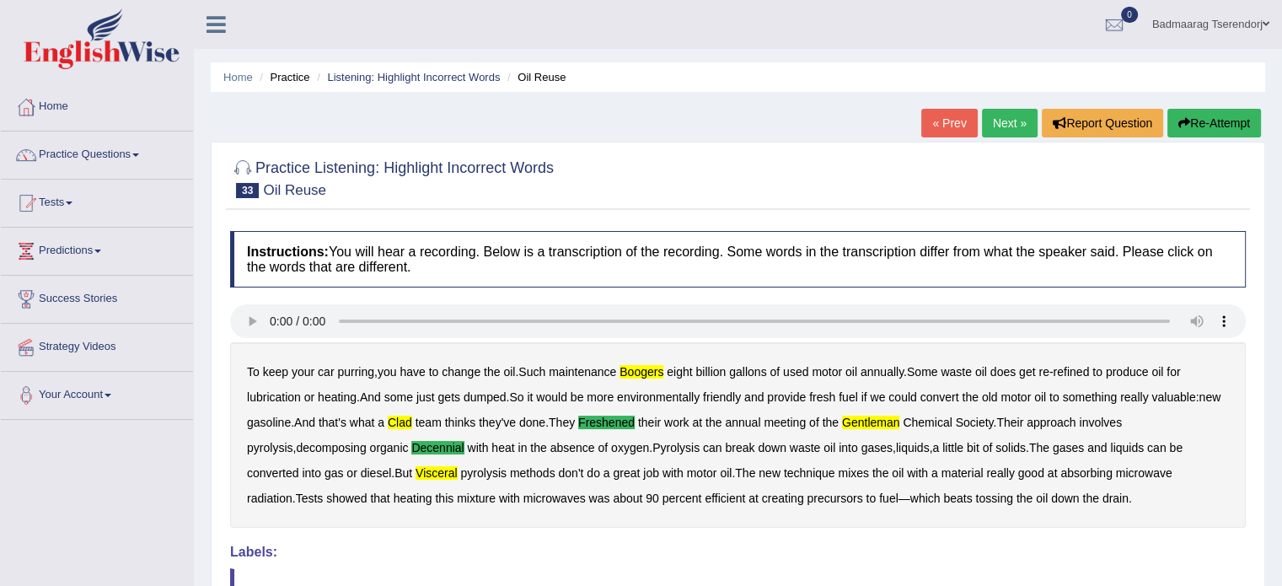
click at [997, 118] on link "Next »" at bounding box center [1010, 123] width 56 height 29
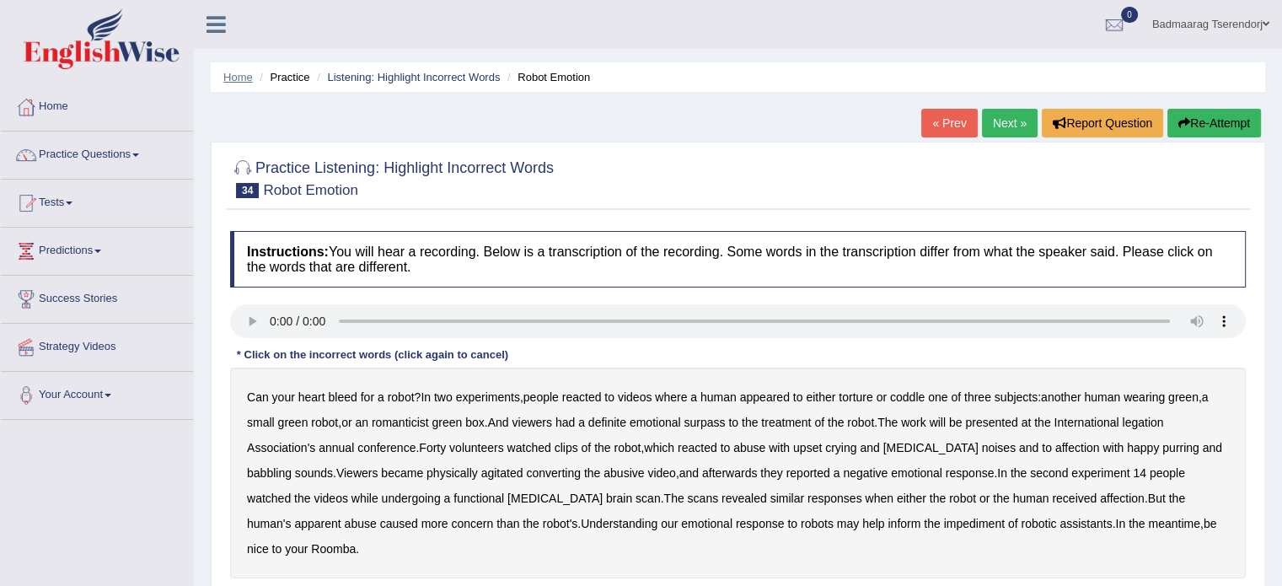
click at [236, 75] on link "Home" at bounding box center [238, 77] width 30 height 13
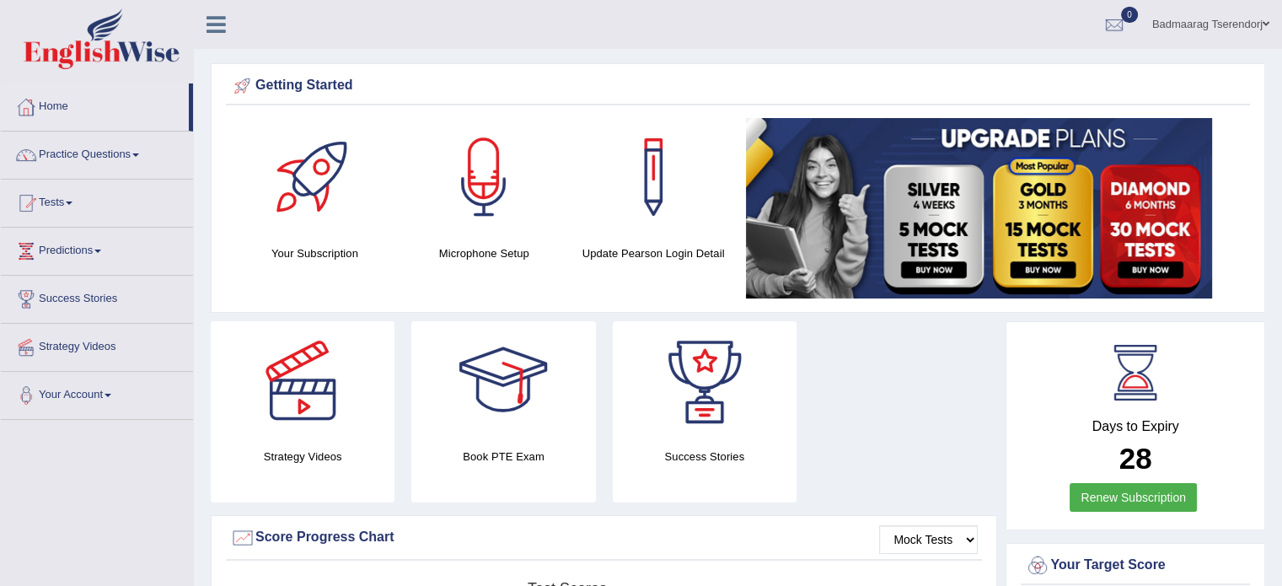
click at [90, 105] on link "Home" at bounding box center [95, 104] width 188 height 42
click at [66, 101] on link "Home" at bounding box center [95, 104] width 188 height 42
